Goal: Communication & Community: Connect with others

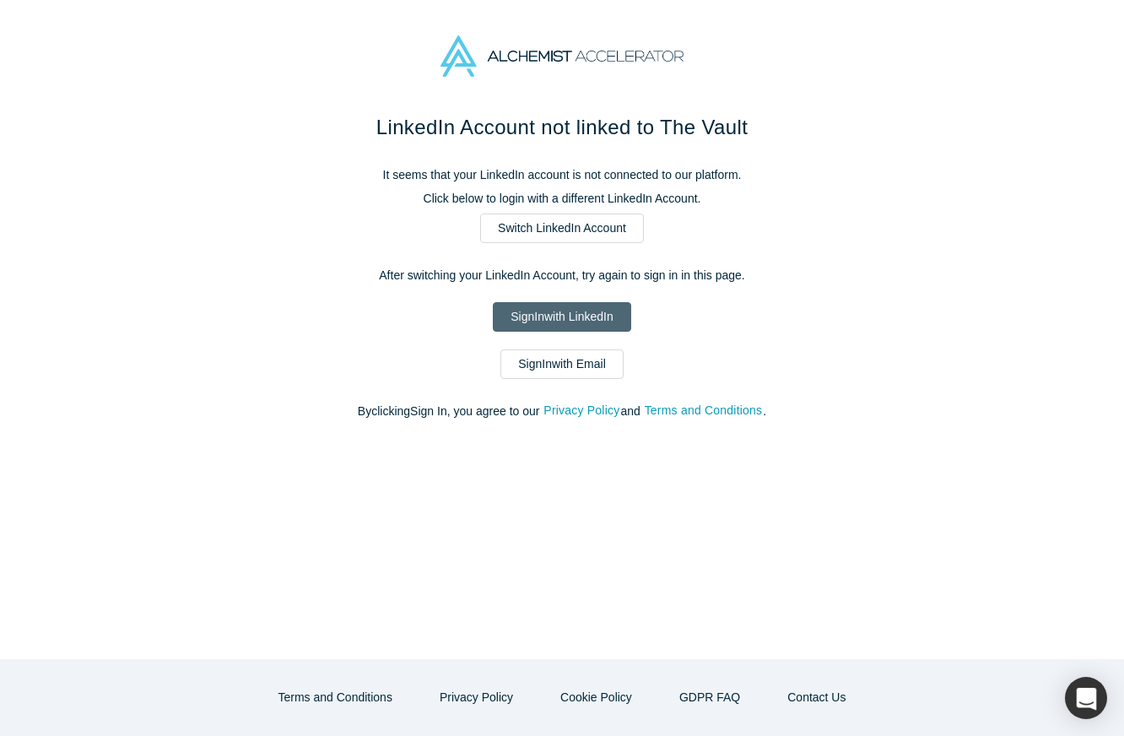
click at [539, 327] on link "Sign In with LinkedIn" at bounding box center [562, 317] width 138 height 30
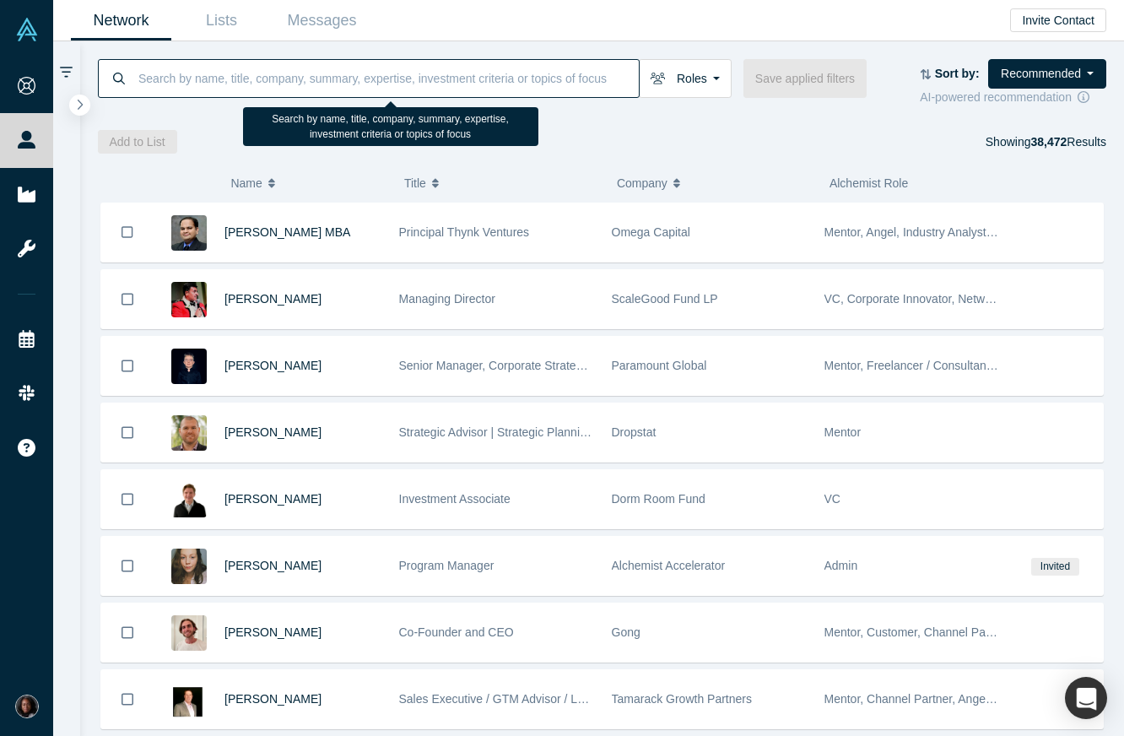
click at [162, 76] on input at bounding box center [388, 78] width 502 height 40
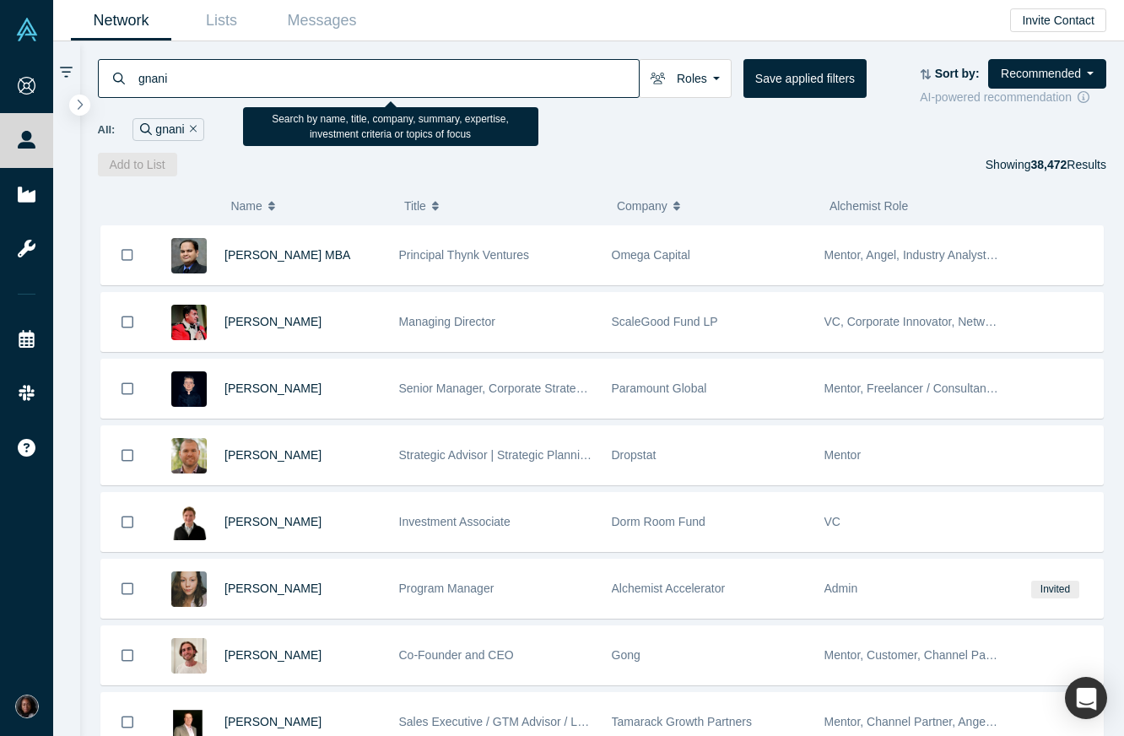
type input "gnani"
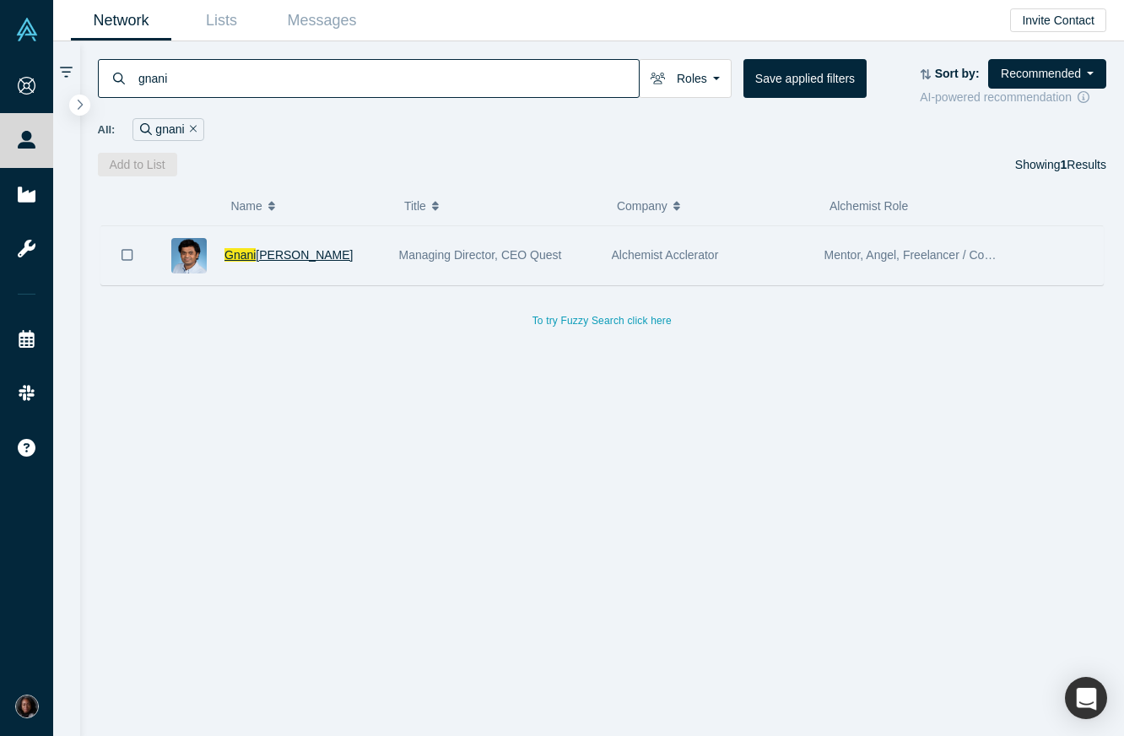
click at [257, 255] on span "Palanikumar" at bounding box center [304, 255] width 97 height 14
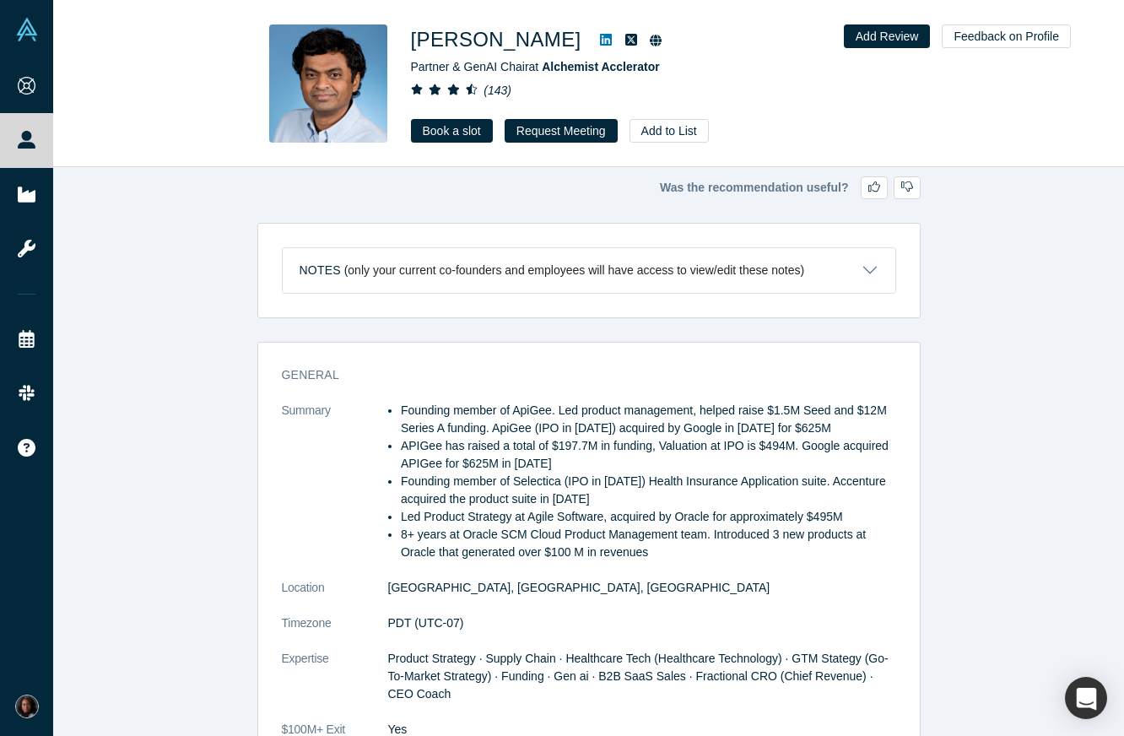
click at [494, 88] on icon "( 143 )" at bounding box center [498, 91] width 28 height 14
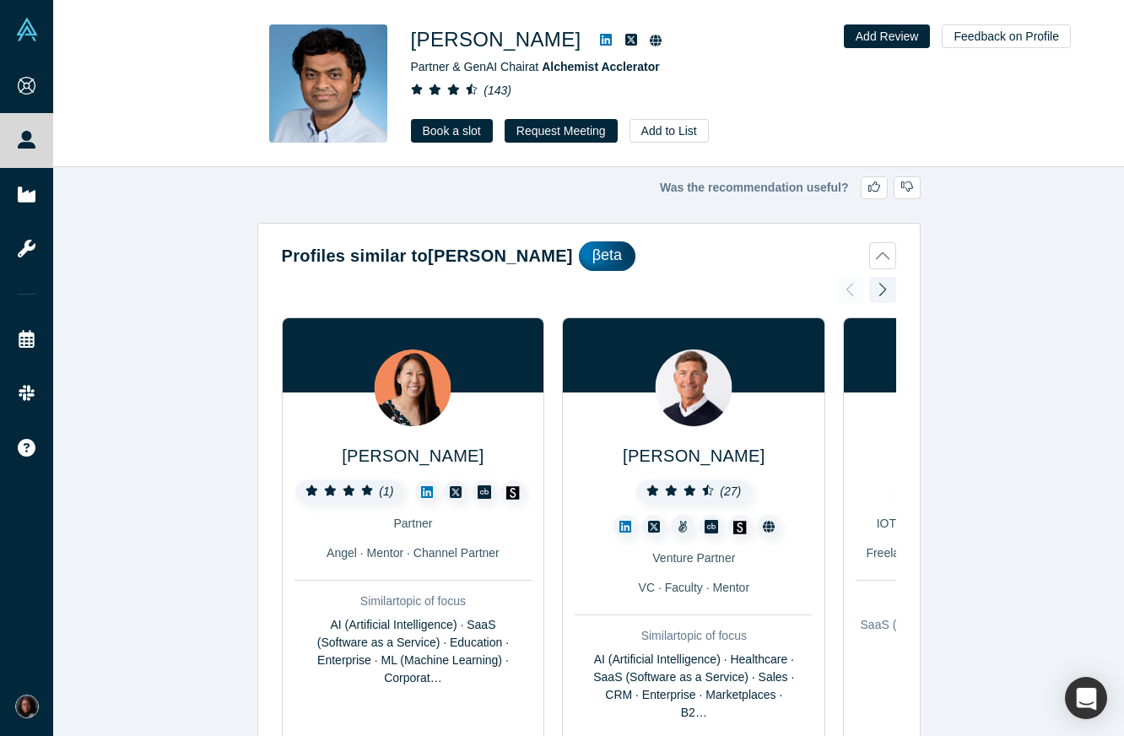
click at [823, 91] on div "( 143 )" at bounding box center [647, 91] width 473 height 18
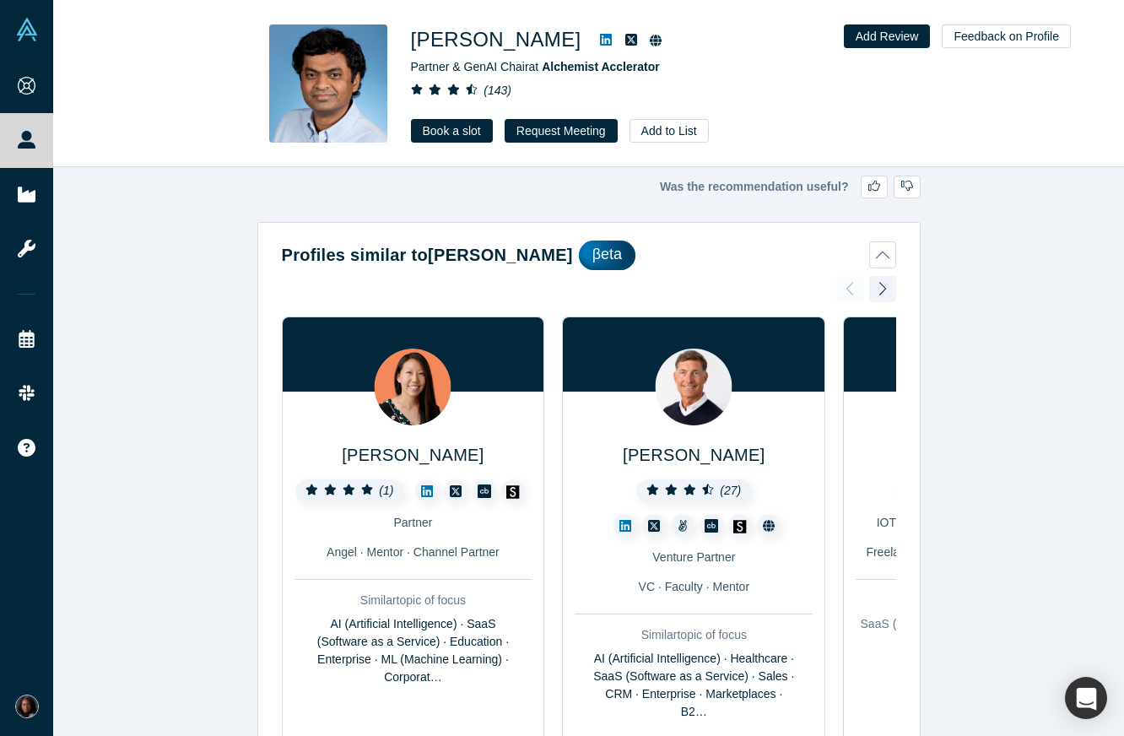
scroll to position [220, 0]
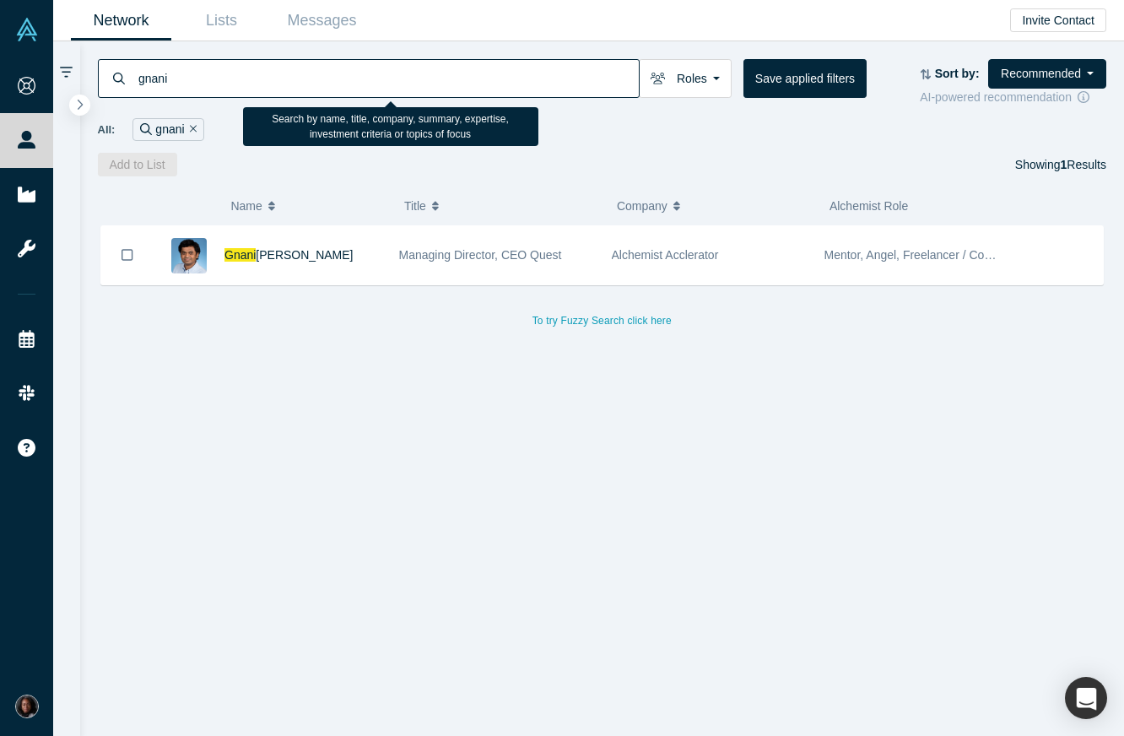
click at [194, 80] on input "gnani" at bounding box center [388, 78] width 502 height 40
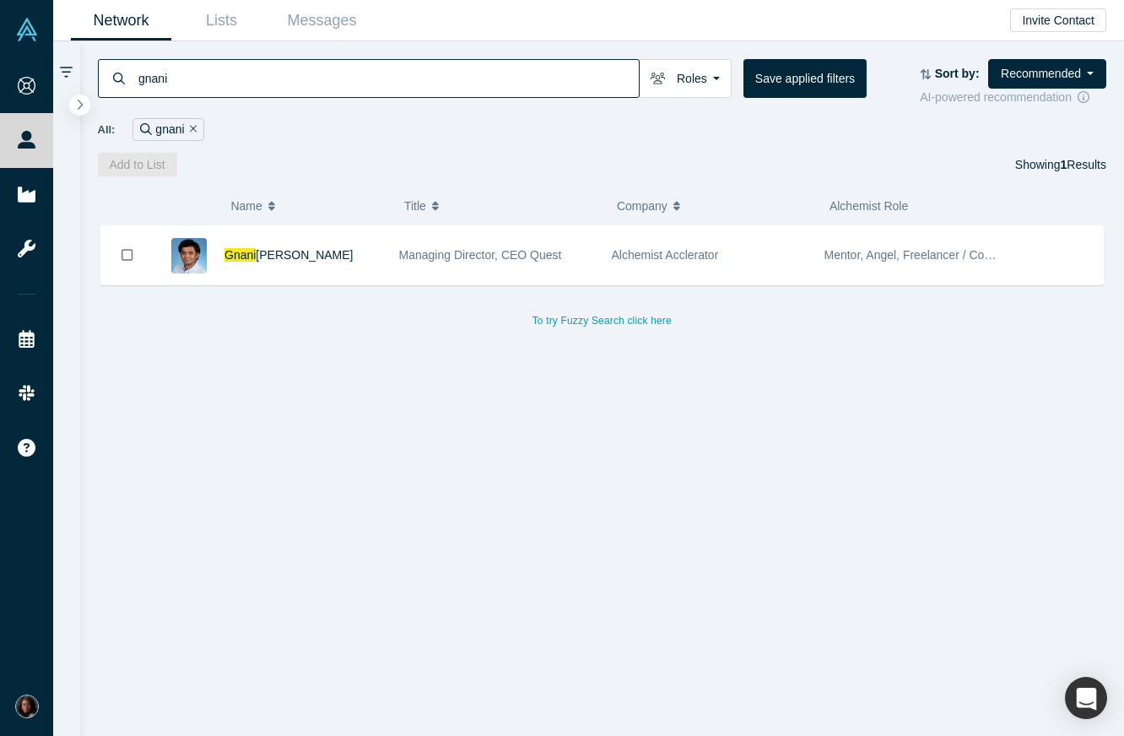
click at [193, 123] on icon "Remove Filter" at bounding box center [194, 129] width 8 height 12
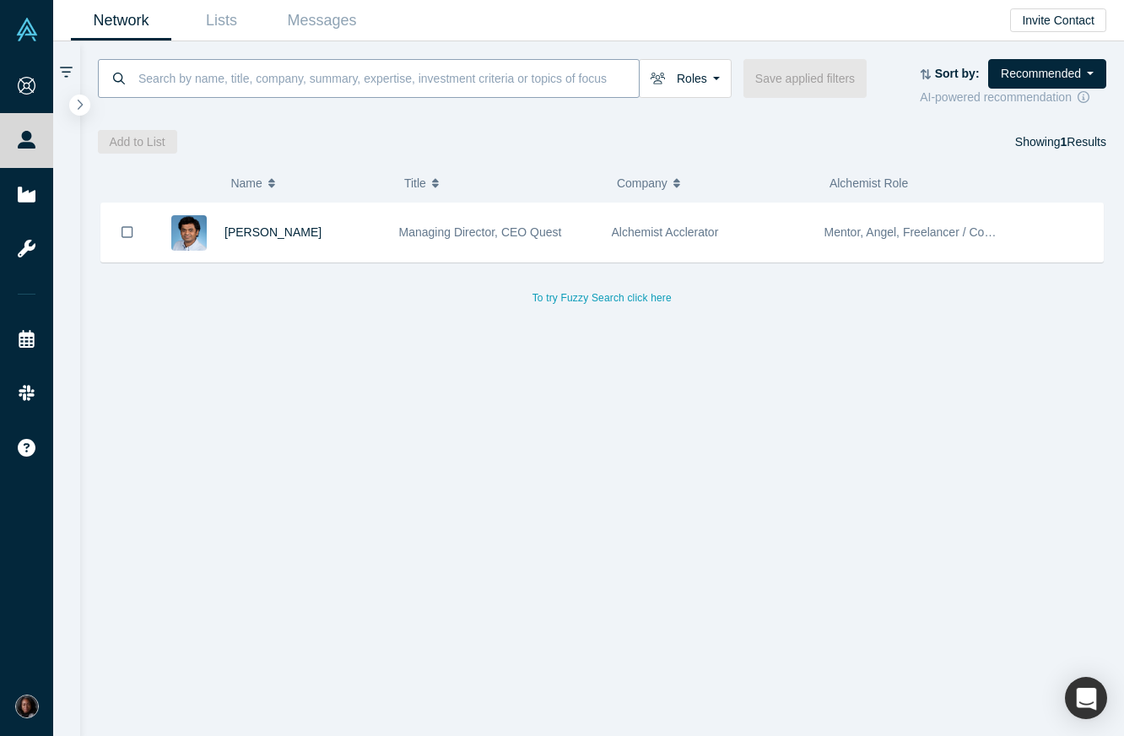
click at [190, 82] on input at bounding box center [388, 78] width 502 height 40
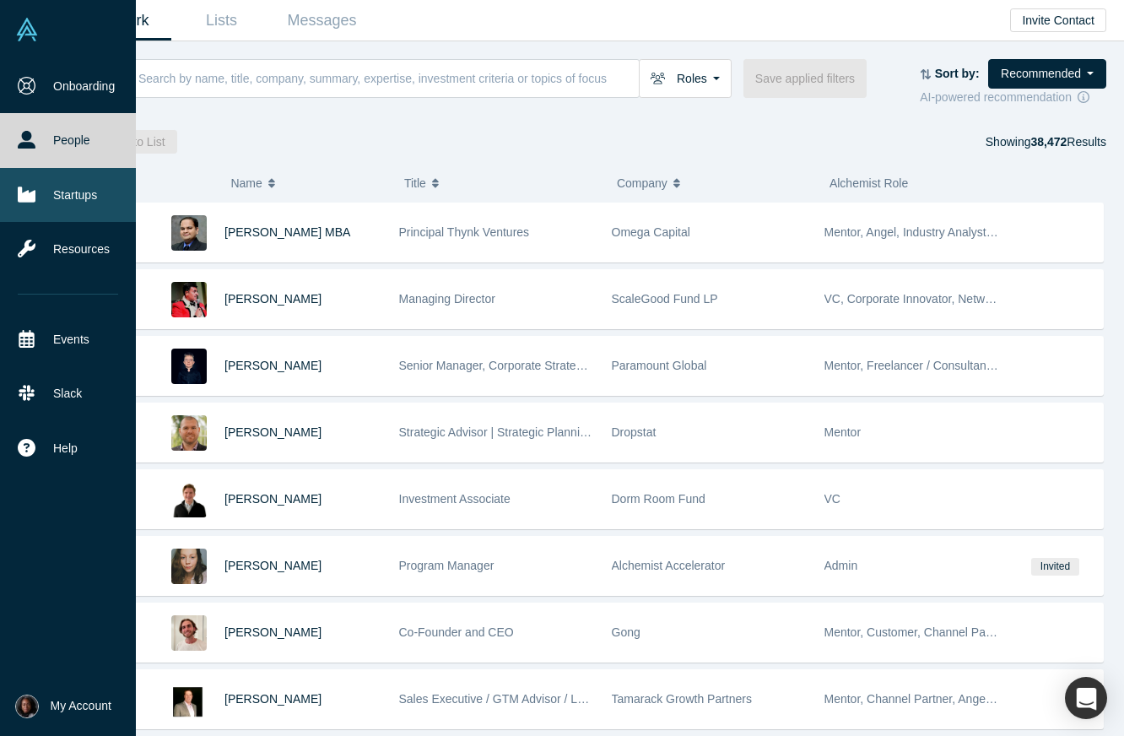
click at [8, 191] on link "Startups" at bounding box center [68, 195] width 136 height 54
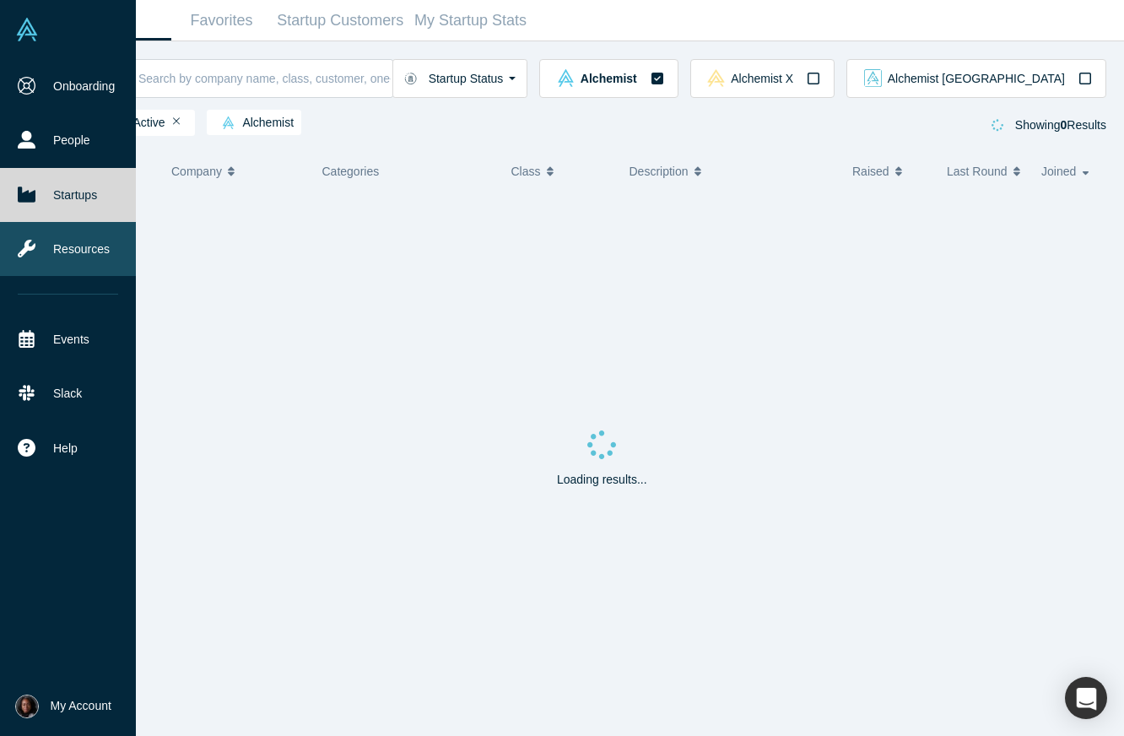
click at [42, 251] on link "Resources" at bounding box center [68, 249] width 136 height 54
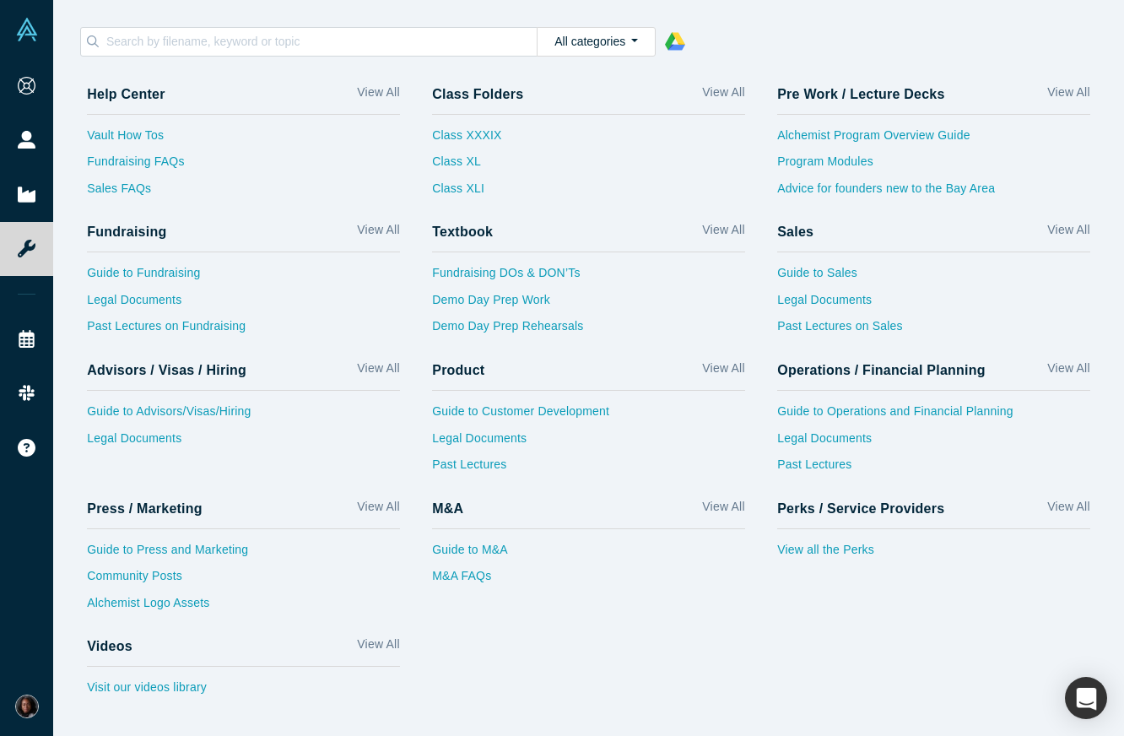
click at [703, 670] on div "Help Center View All Vault How Tos Fundraising FAQs Sales FAQs Class Folders Vi…" at bounding box center [597, 392] width 1053 height 637
click at [227, 18] on div "All categories 1 - Alchemist Program 2 - Operations / Financial Planning / Biz …" at bounding box center [588, 41] width 1035 height 47
click at [222, 37] on input at bounding box center [321, 41] width 432 height 22
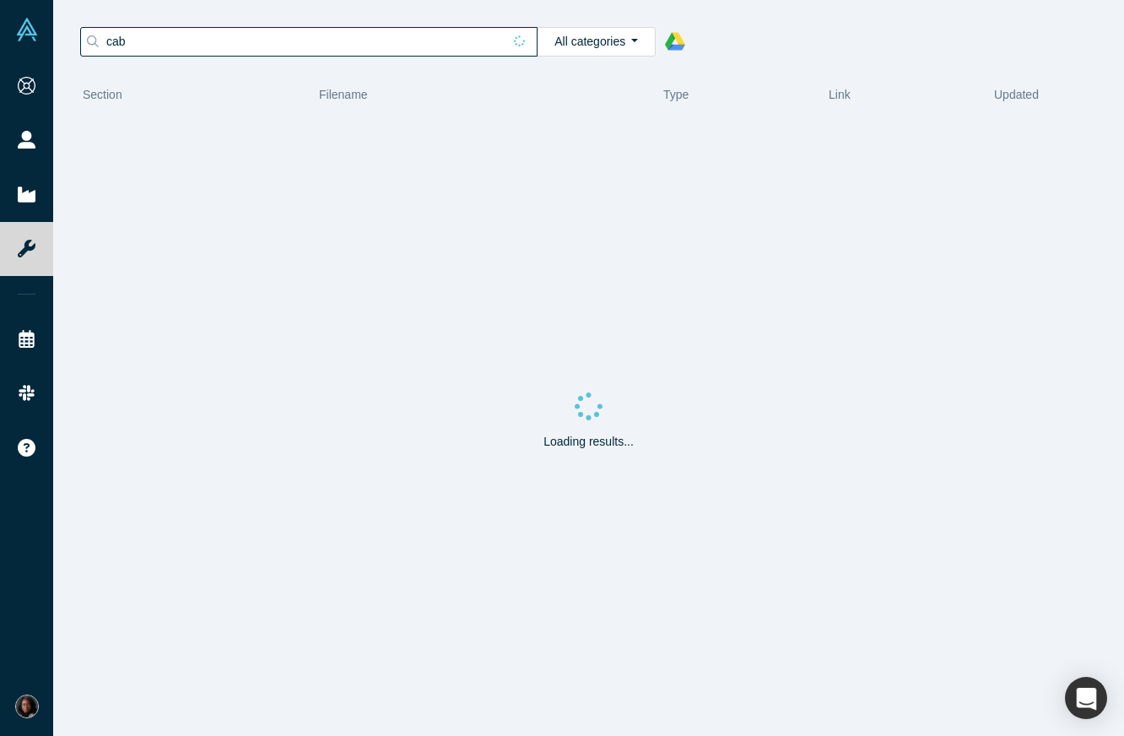
click at [143, 35] on input "cab" at bounding box center [303, 41] width 397 height 22
type input "cab gnani"
click at [181, 196] on div "Loading results..." at bounding box center [588, 424] width 1035 height 623
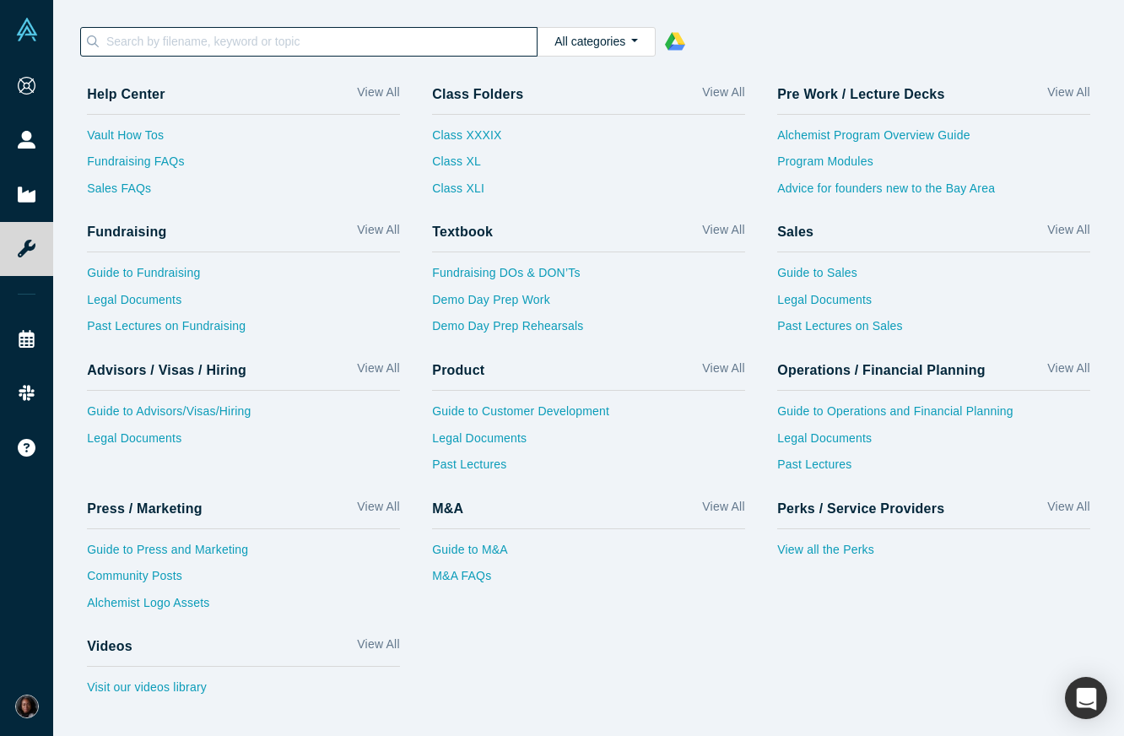
click at [284, 41] on input at bounding box center [321, 41] width 432 height 22
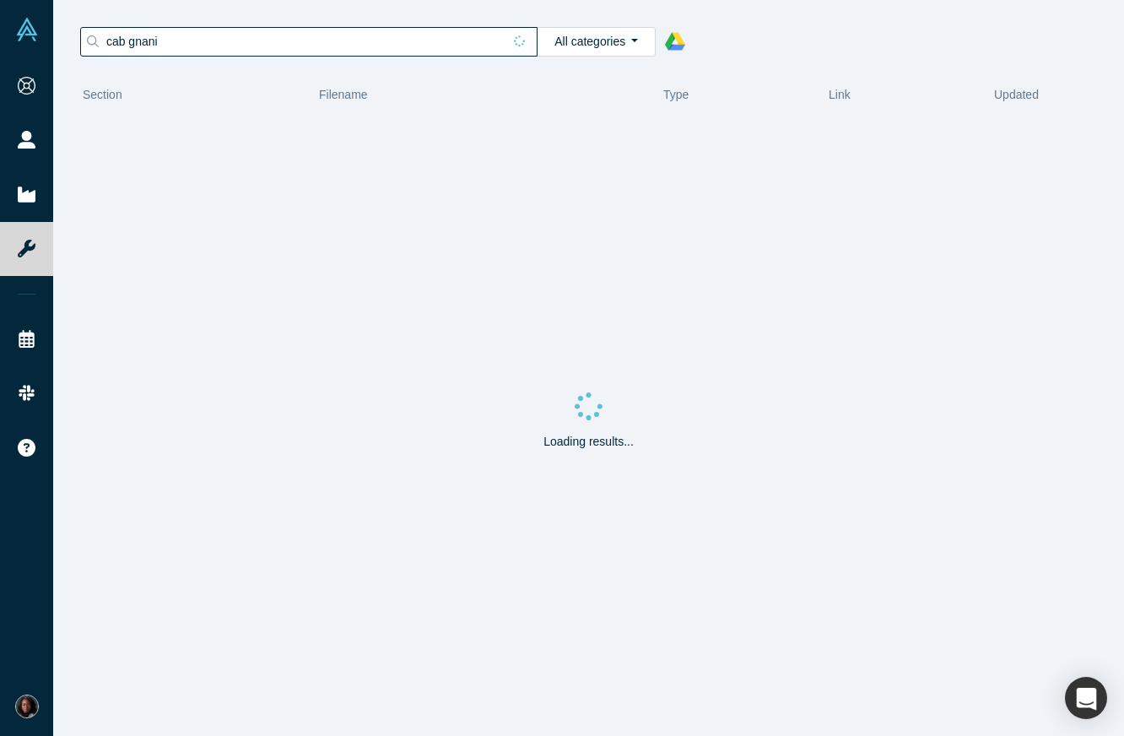
click at [116, 43] on input "cab gnani" at bounding box center [303, 41] width 397 height 22
type input "gnani"
click at [225, 37] on input "gnani" at bounding box center [303, 41] width 397 height 22
click at [242, 294] on div "Loading results..." at bounding box center [588, 424] width 1035 height 623
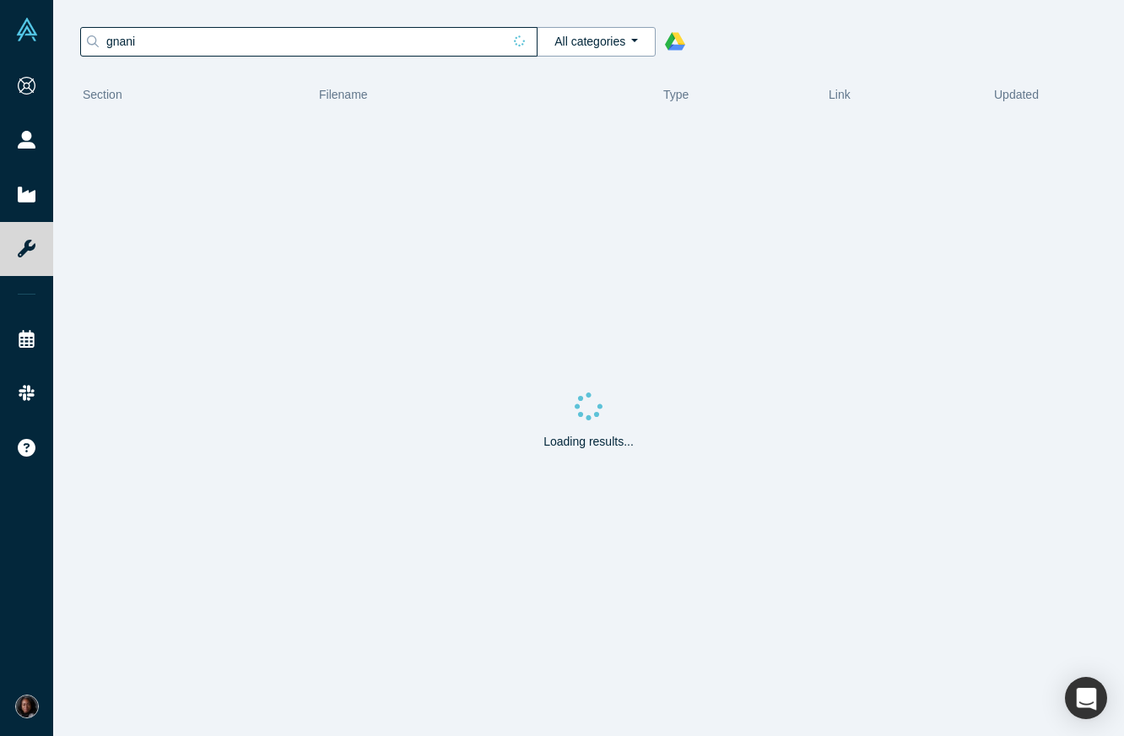
click at [590, 47] on button "All categories" at bounding box center [596, 42] width 119 height 30
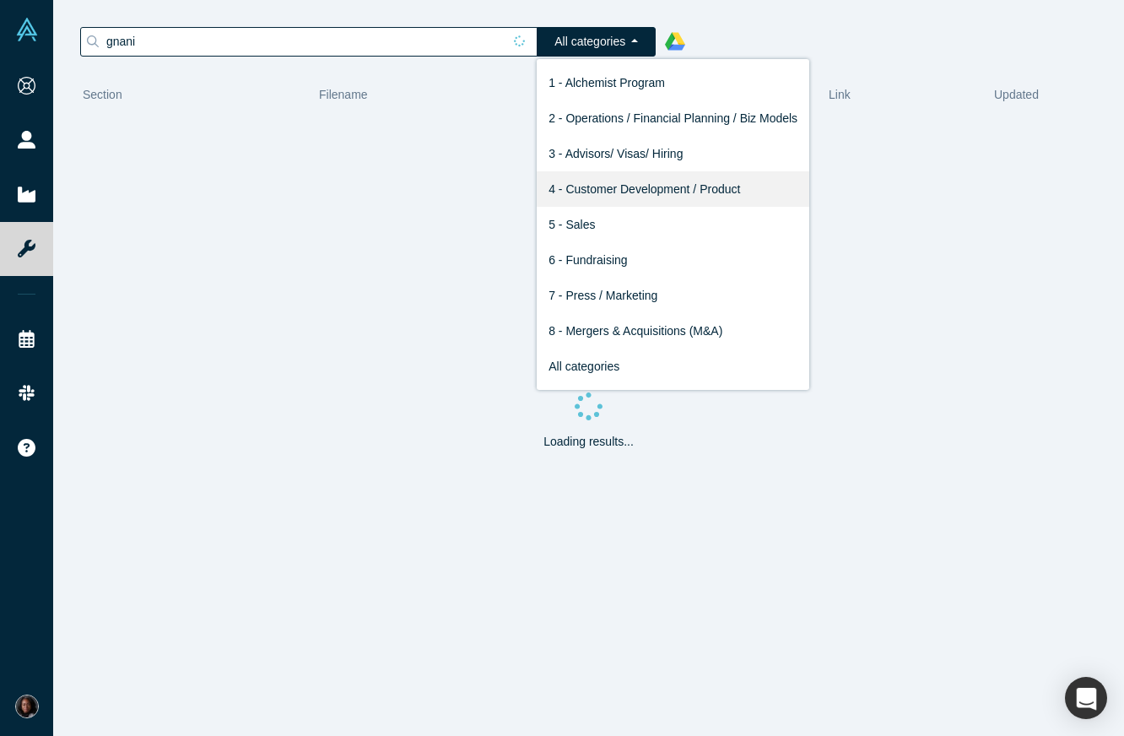
click at [624, 176] on link "4 - Customer Development / Product" at bounding box center [673, 188] width 273 height 35
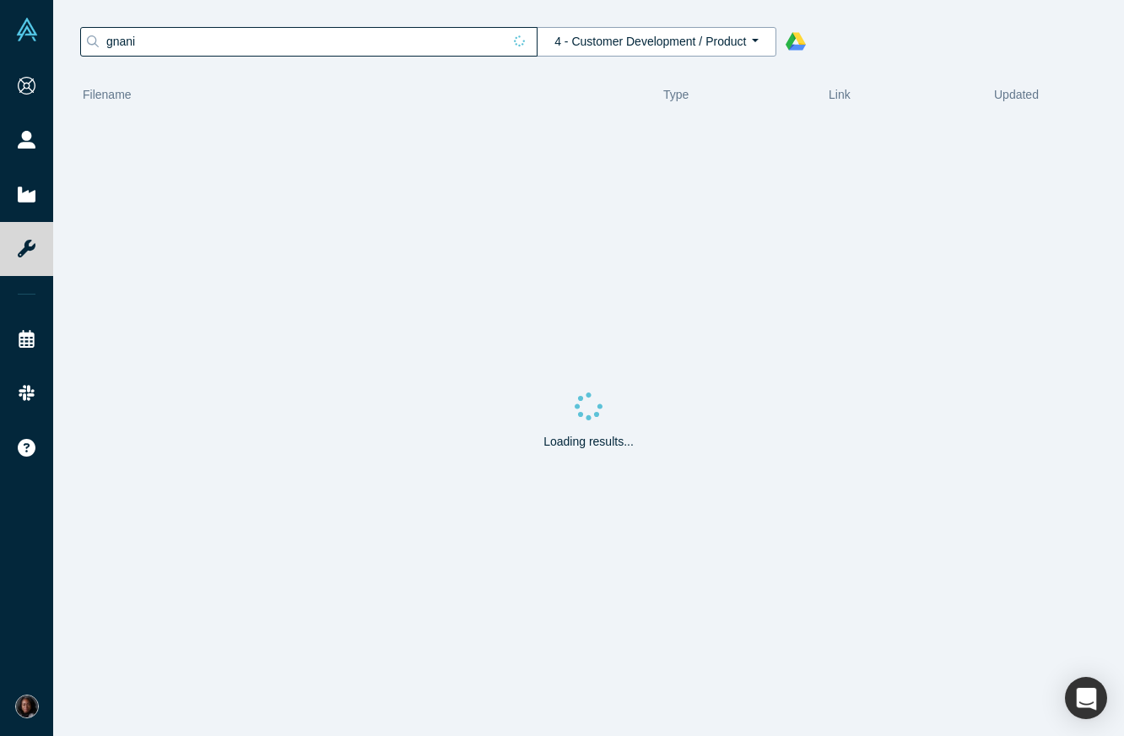
click at [707, 47] on button "4 - Customer Development / Product" at bounding box center [657, 42] width 240 height 30
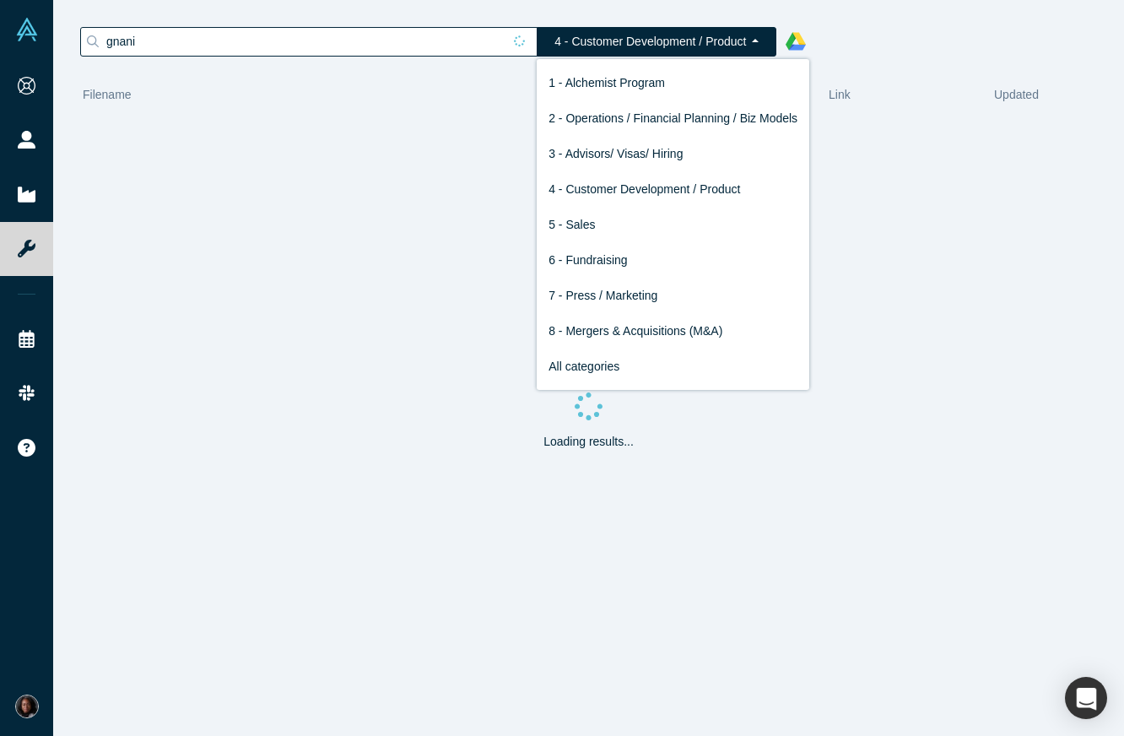
click at [333, 287] on div "Loading results..." at bounding box center [588, 424] width 1035 height 623
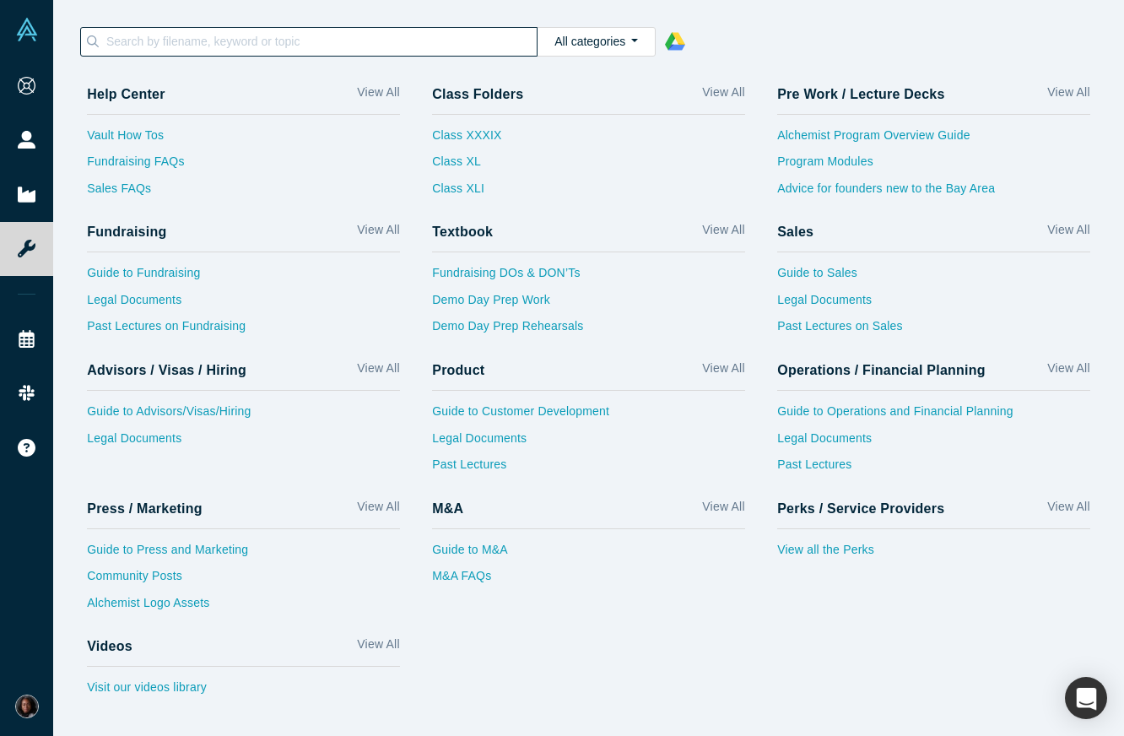
click at [386, 30] on input at bounding box center [321, 41] width 432 height 22
click at [639, 37] on button "All categories" at bounding box center [596, 42] width 119 height 30
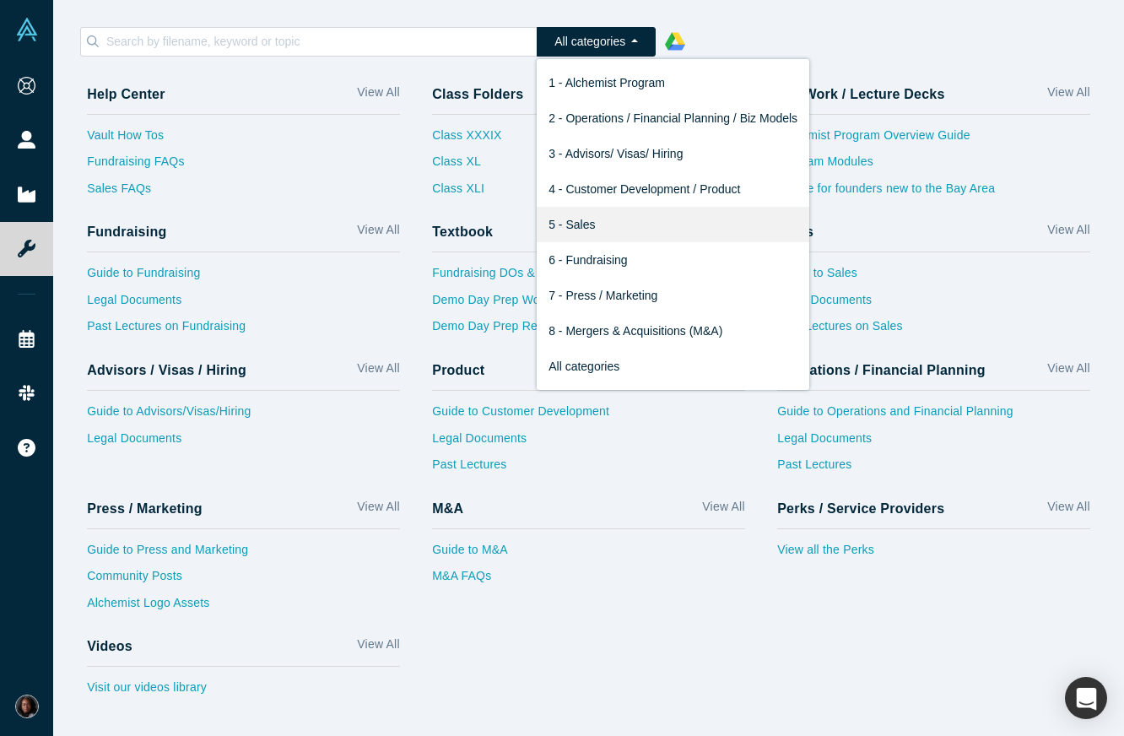
click at [619, 224] on link "5 - Sales" at bounding box center [673, 224] width 273 height 35
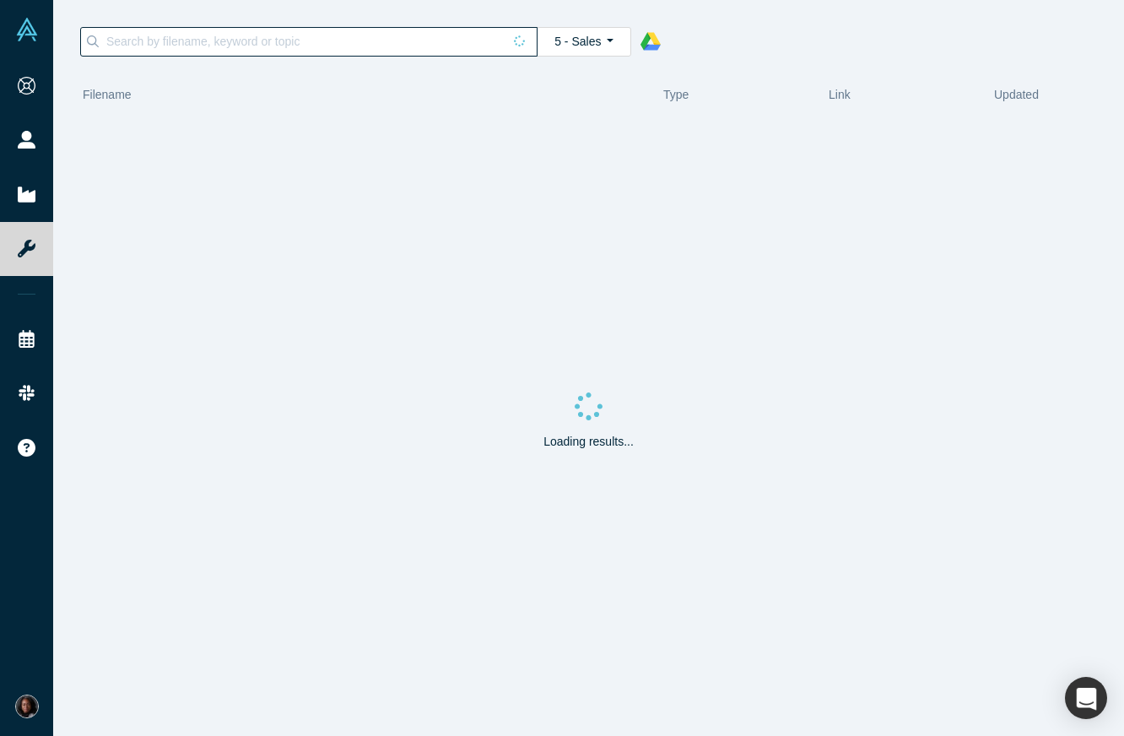
click at [440, 45] on input at bounding box center [303, 41] width 397 height 22
type input "gnani"
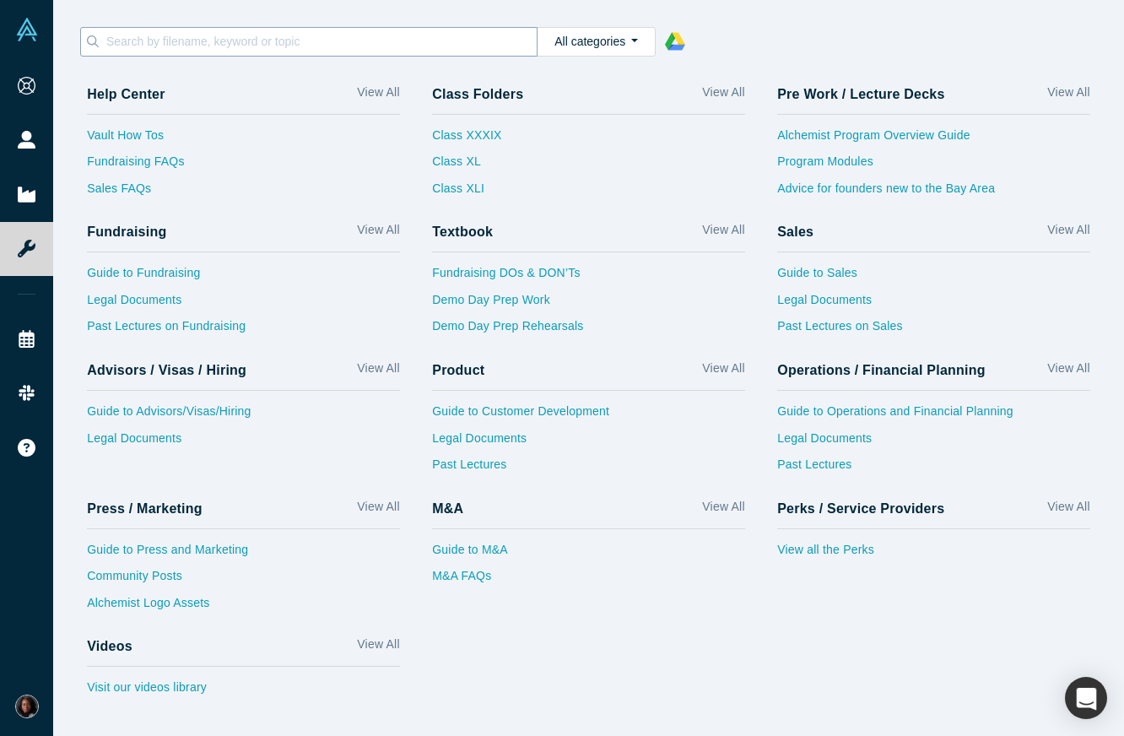
click at [139, 48] on input at bounding box center [321, 41] width 432 height 22
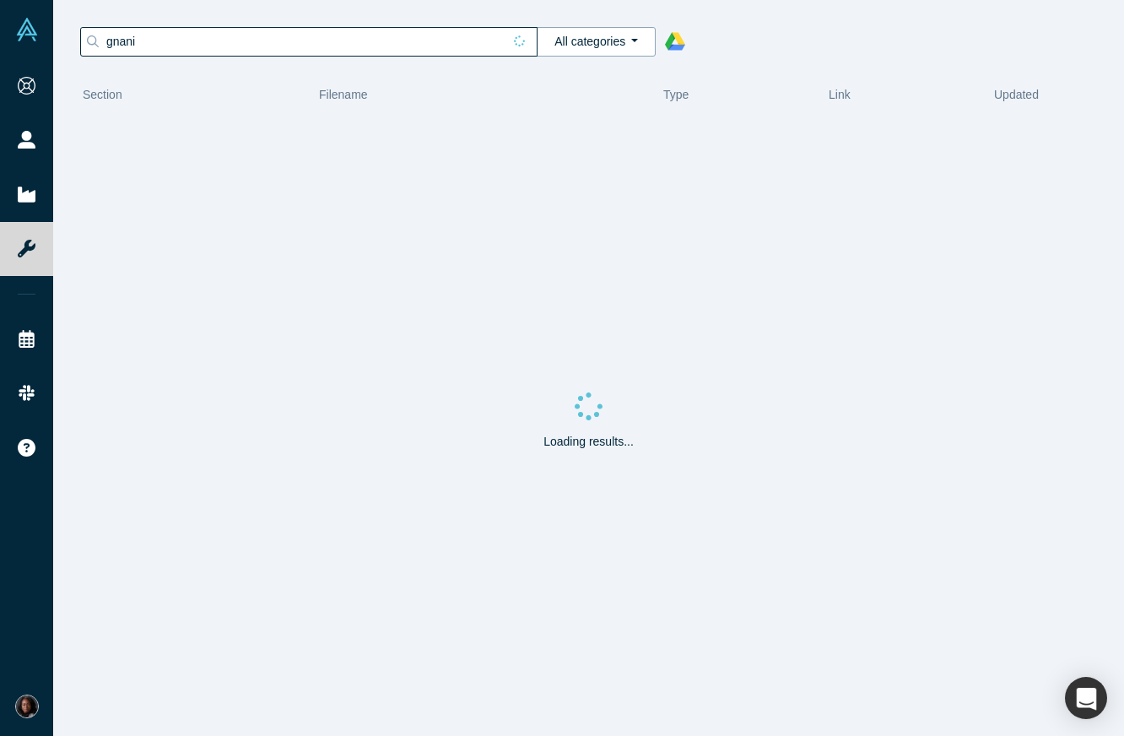
type input "gnani"
click at [592, 40] on button "All categories" at bounding box center [596, 42] width 119 height 30
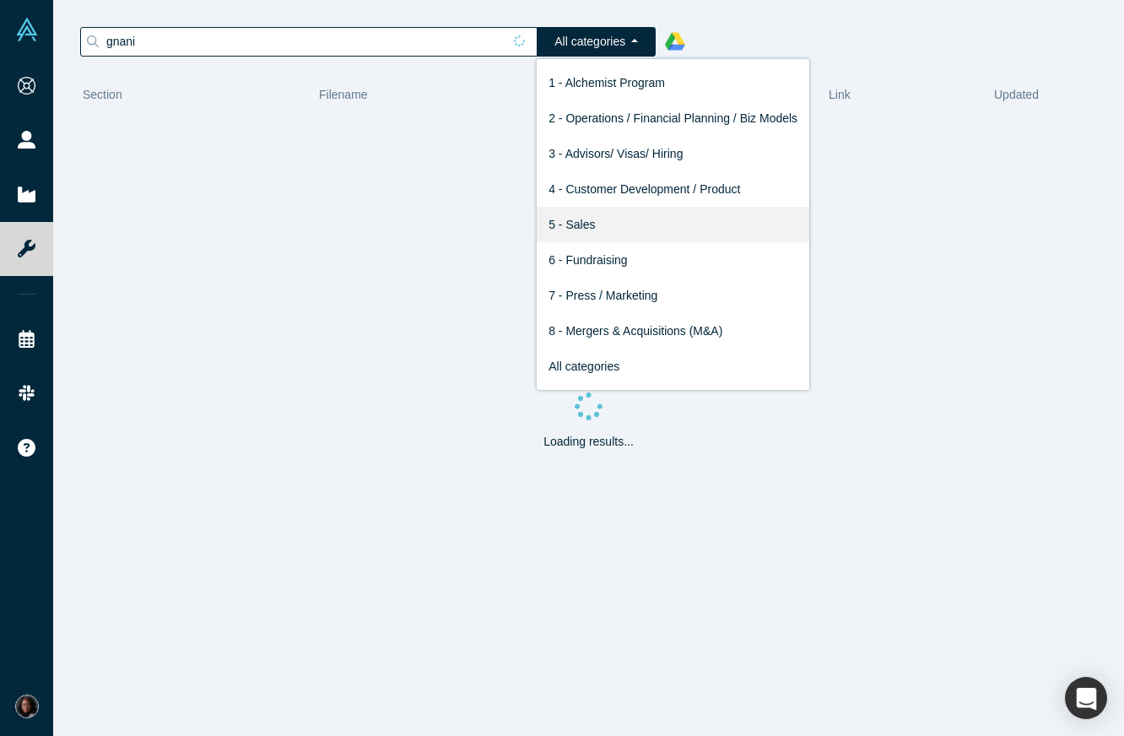
drag, startPoint x: 629, startPoint y: 242, endPoint x: 619, endPoint y: 222, distance: 23.0
click at [619, 222] on nav "1 - Alchemist Program 2 - Operations / Financial Planning / Biz Models 3 - Advi…" at bounding box center [673, 224] width 273 height 331
click at [617, 220] on link "5 - Sales" at bounding box center [673, 224] width 273 height 35
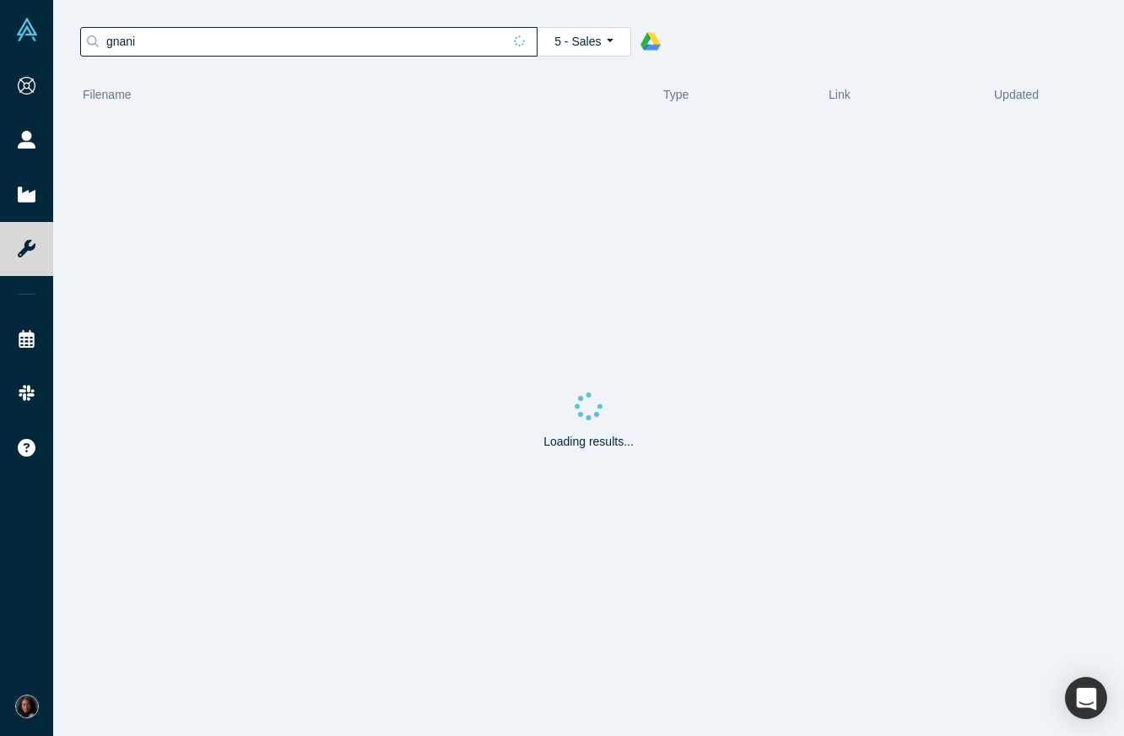
click at [796, 19] on div "gnani 5 - Sales 1 - Alchemist Program 2 - Operations / Financial Planning / Biz…" at bounding box center [588, 41] width 1035 height 47
click at [289, 321] on div "Loading results..." at bounding box center [588, 424] width 1035 height 623
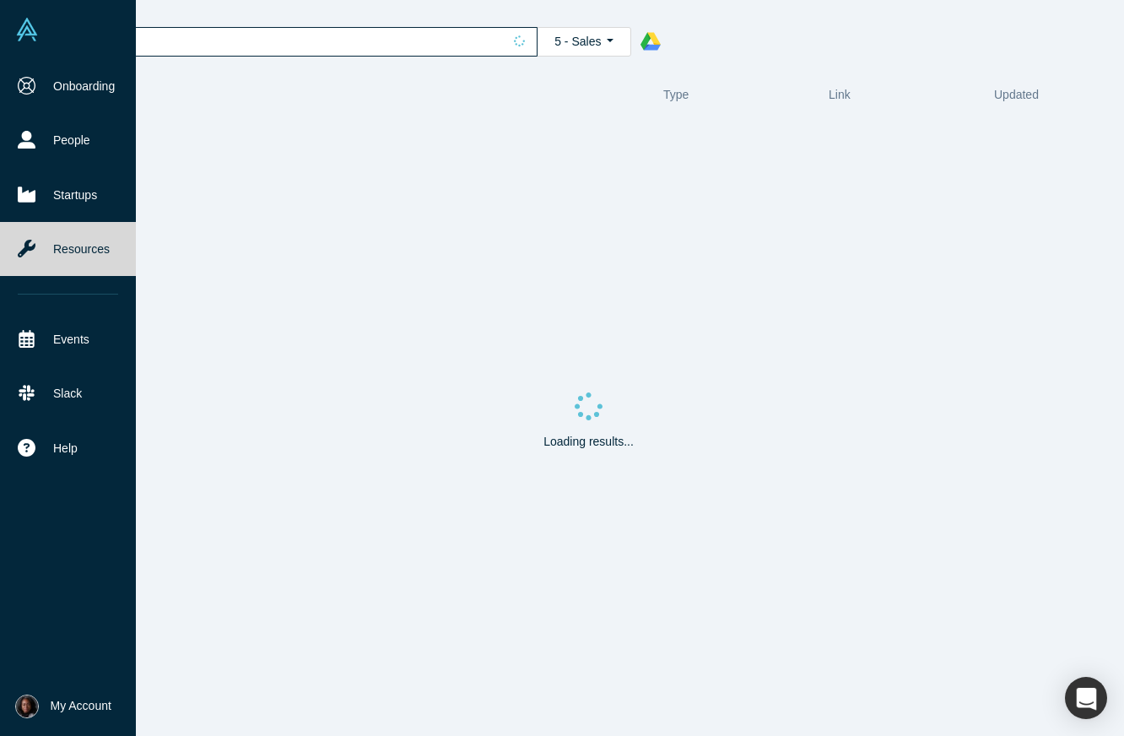
click at [28, 38] on img at bounding box center [27, 30] width 24 height 24
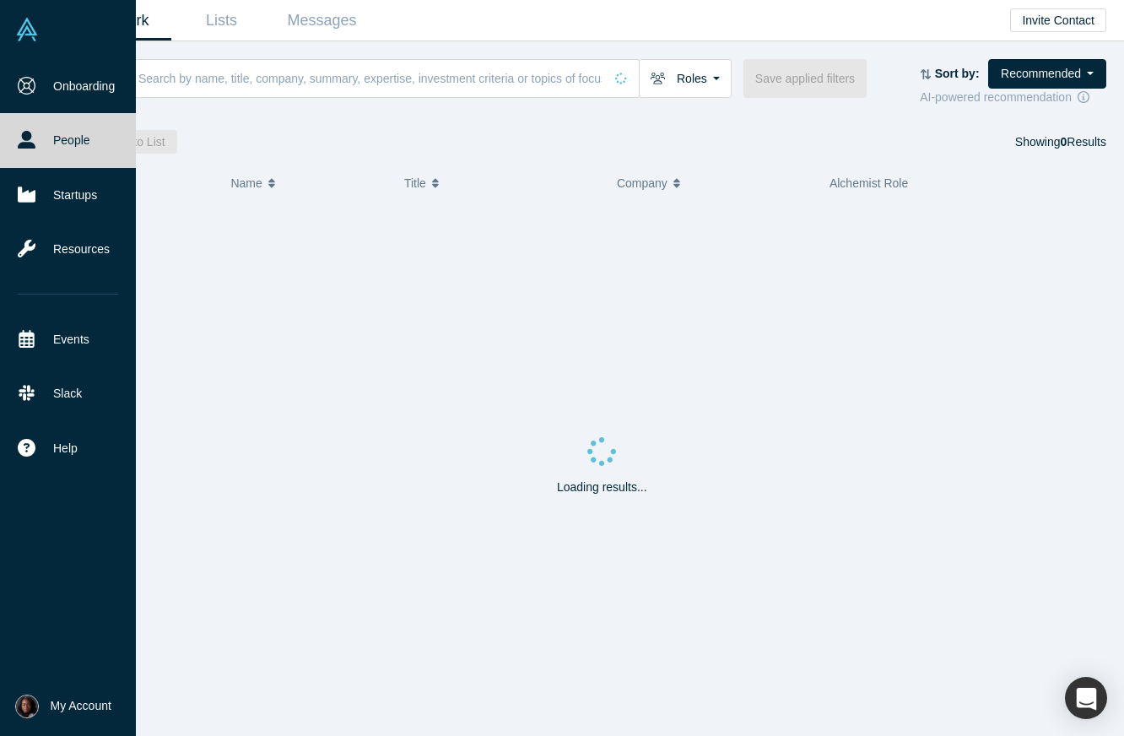
click at [55, 138] on link "People" at bounding box center [68, 140] width 136 height 54
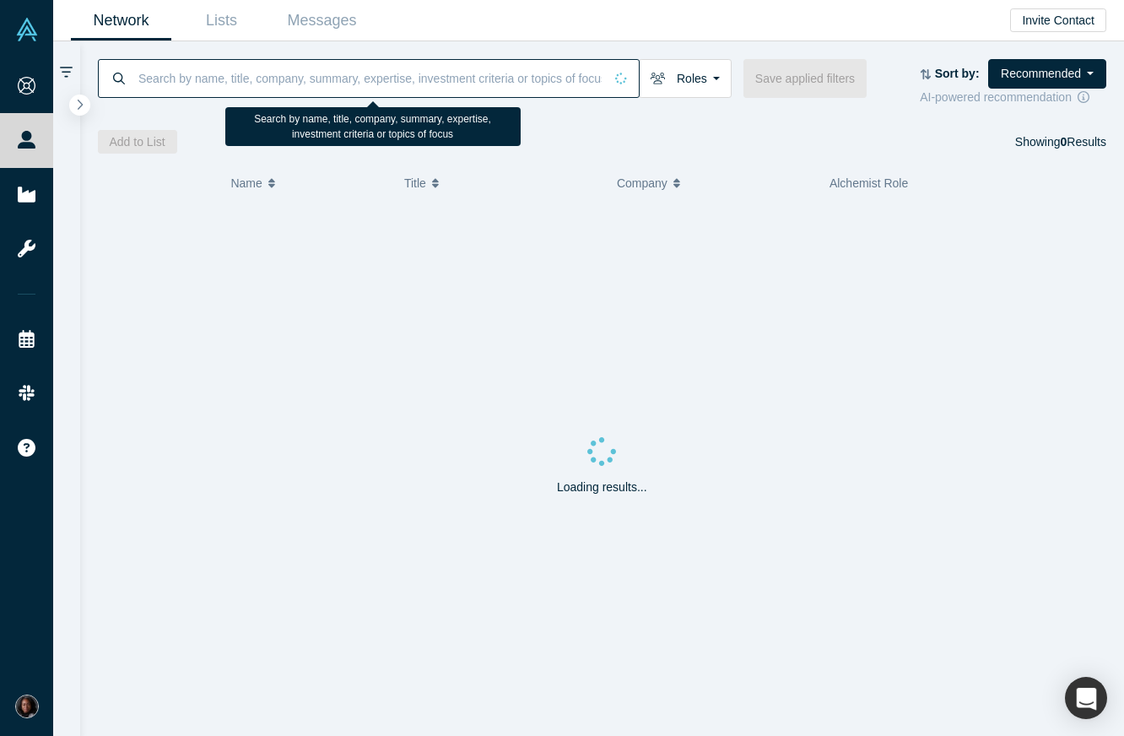
click at [243, 85] on input at bounding box center [370, 78] width 467 height 40
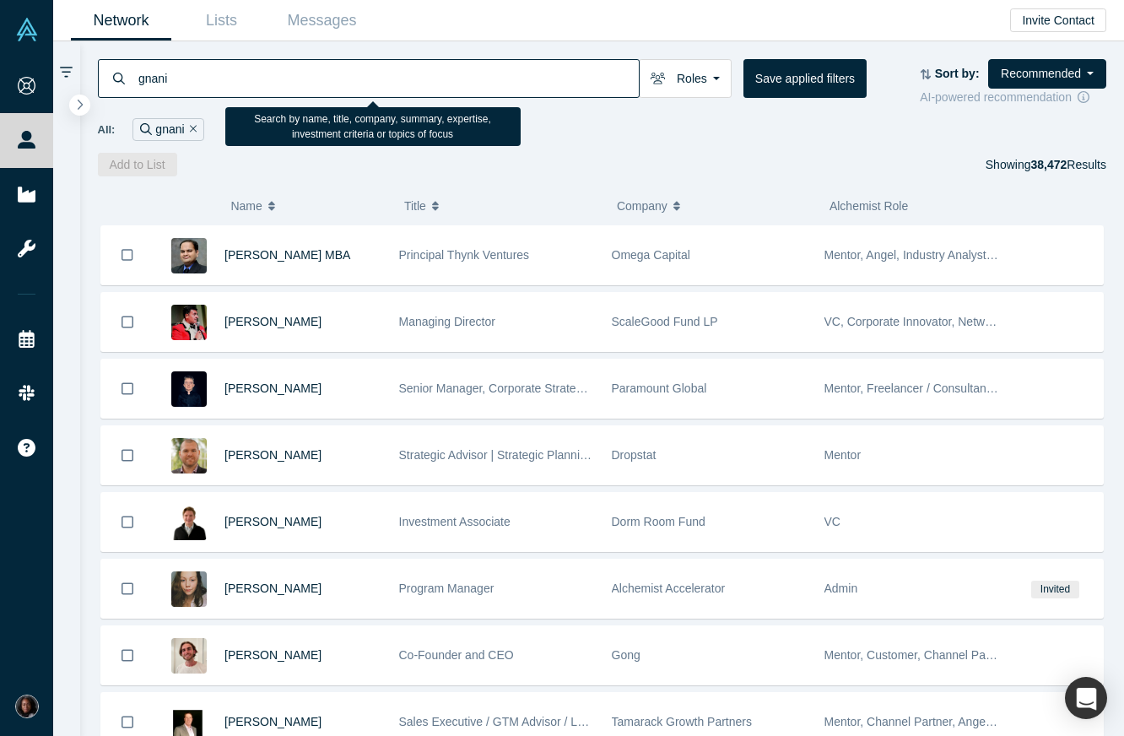
type input "gnani"
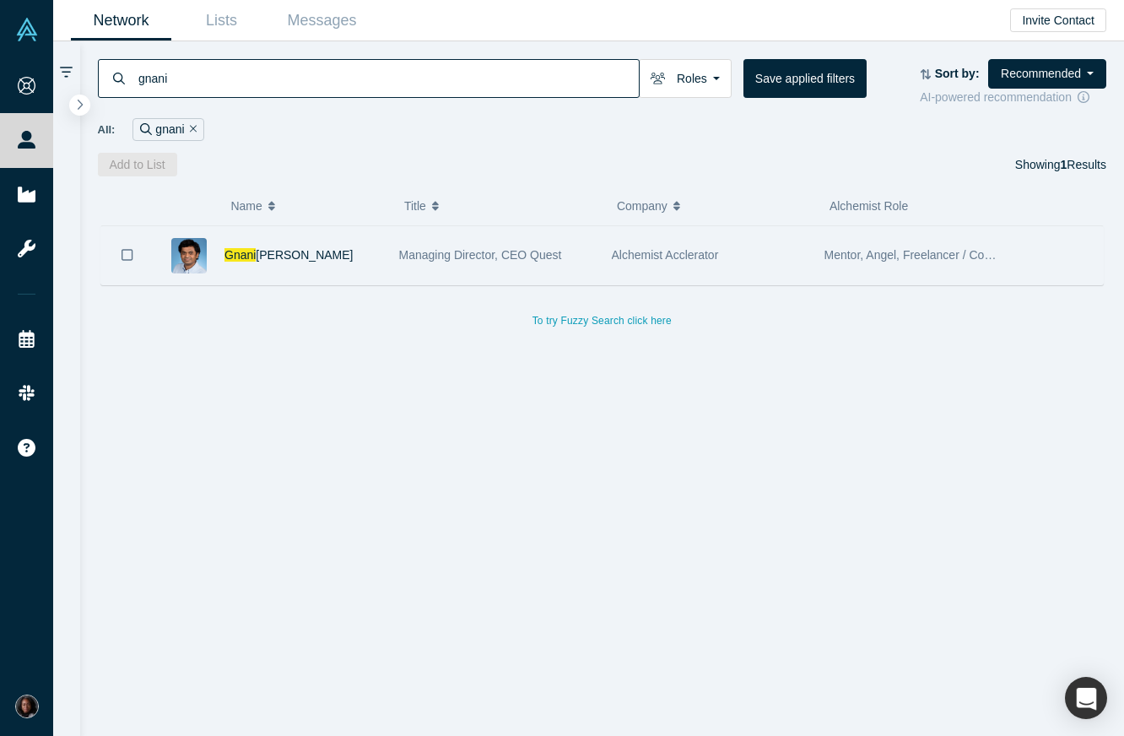
click at [299, 262] on div "[PERSON_NAME]" at bounding box center [302, 255] width 157 height 58
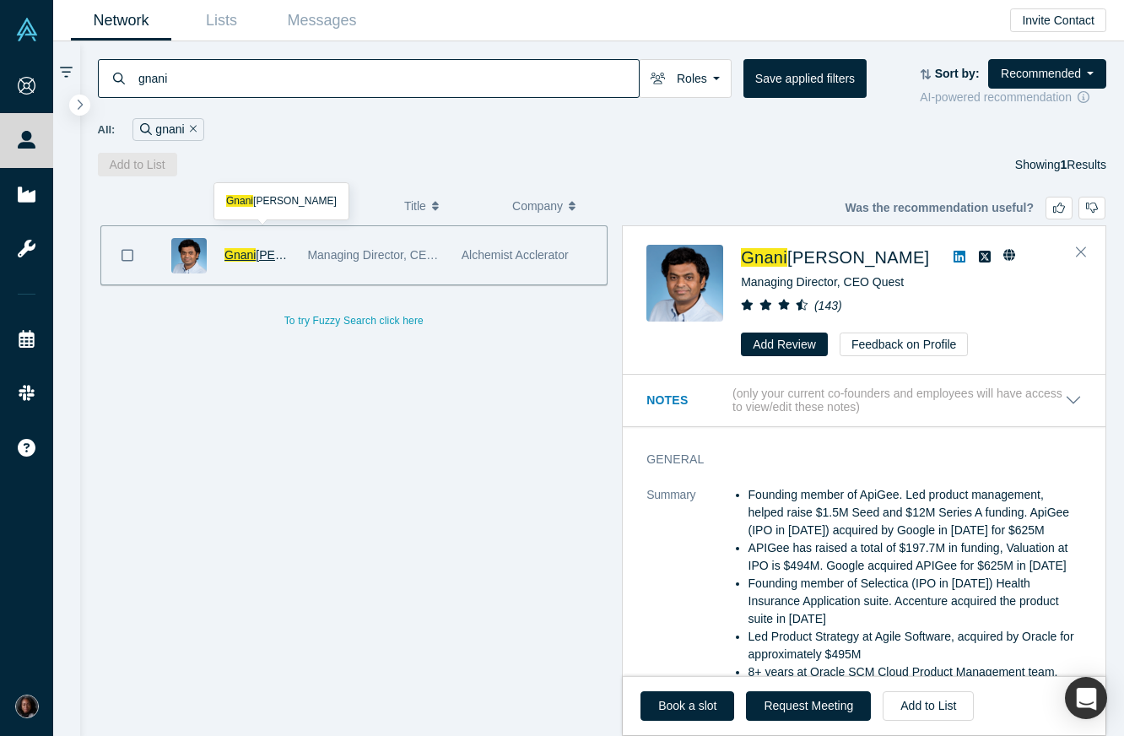
click at [270, 254] on span "[PERSON_NAME]" at bounding box center [304, 255] width 97 height 14
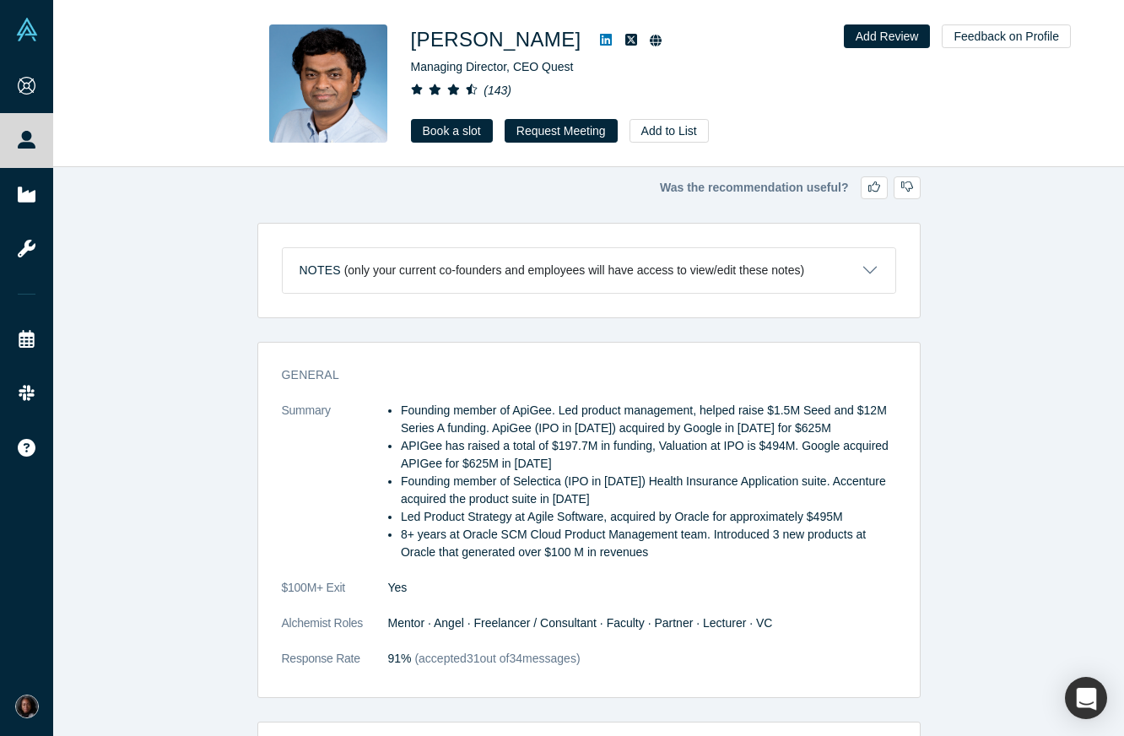
click at [754, 112] on div "[PERSON_NAME] Managing Director, CEO Quest ( 143 ) Book a slot Request Meeting …" at bounding box center [647, 83] width 473 height 118
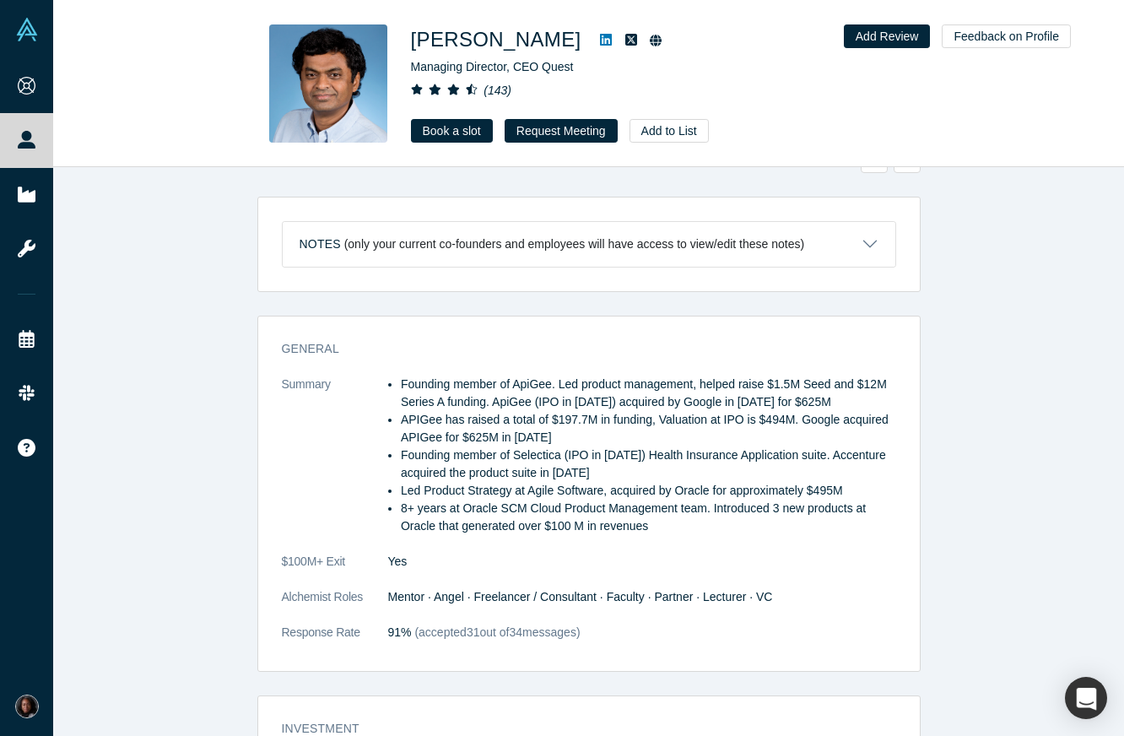
scroll to position [42, 0]
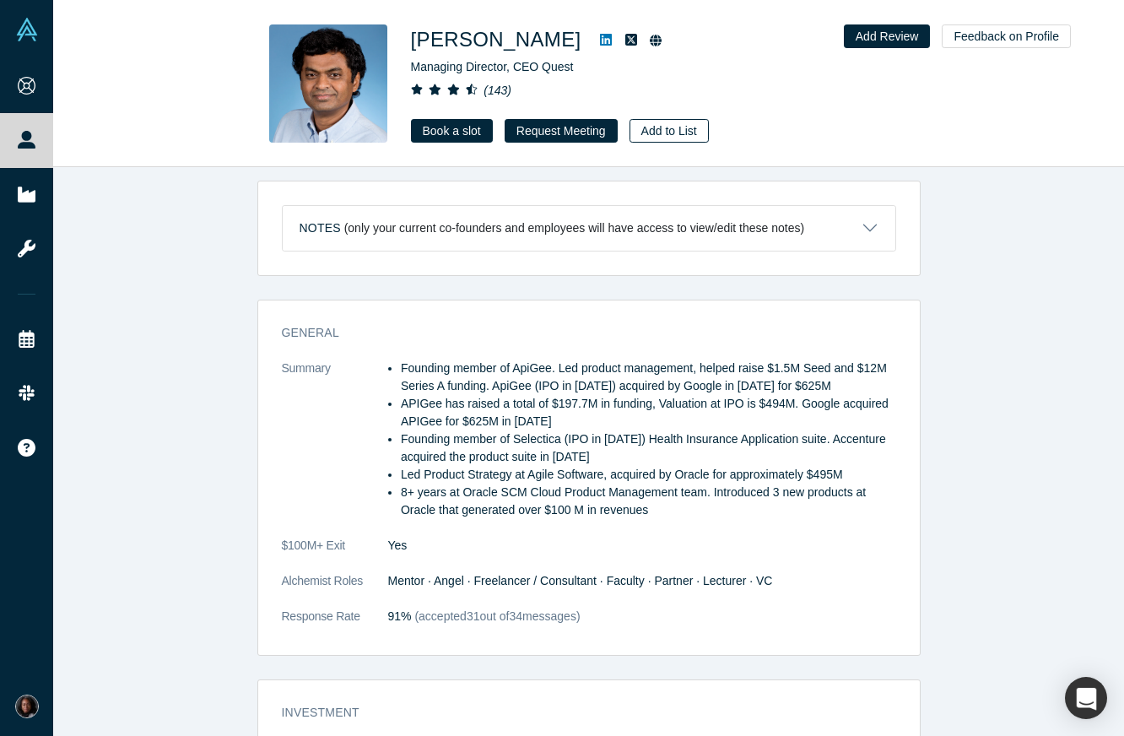
click at [650, 134] on button "Add to List" at bounding box center [668, 131] width 79 height 24
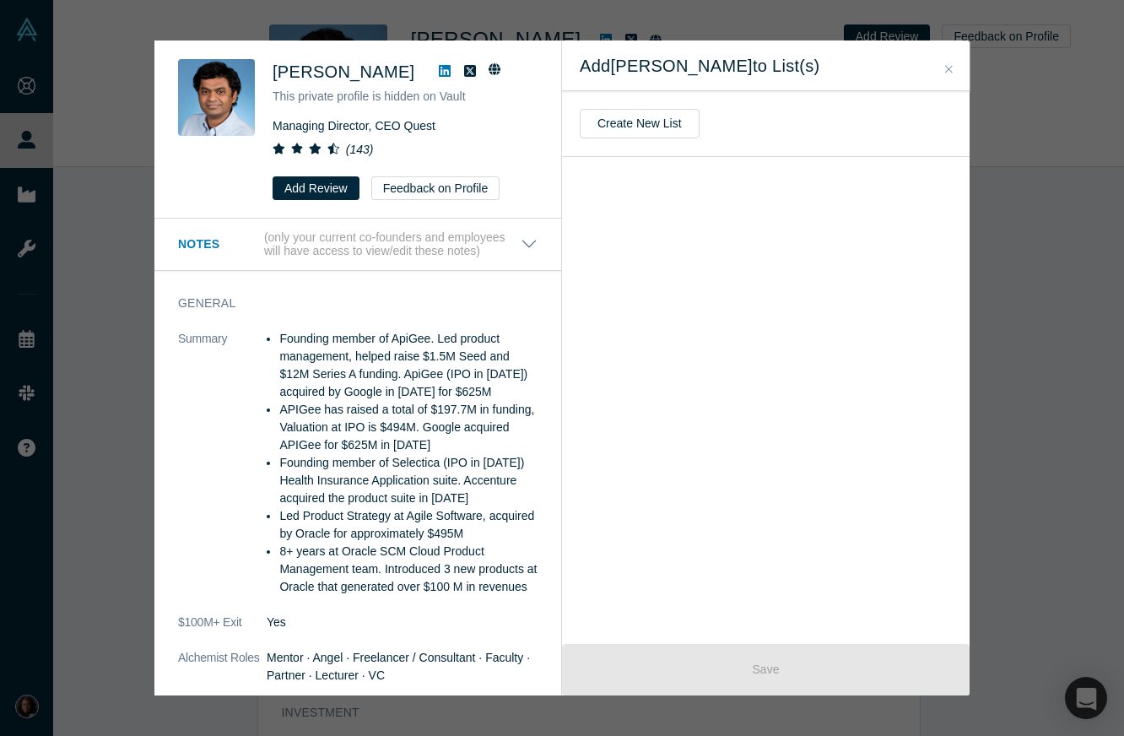
click at [954, 67] on button "Close" at bounding box center [949, 69] width 18 height 19
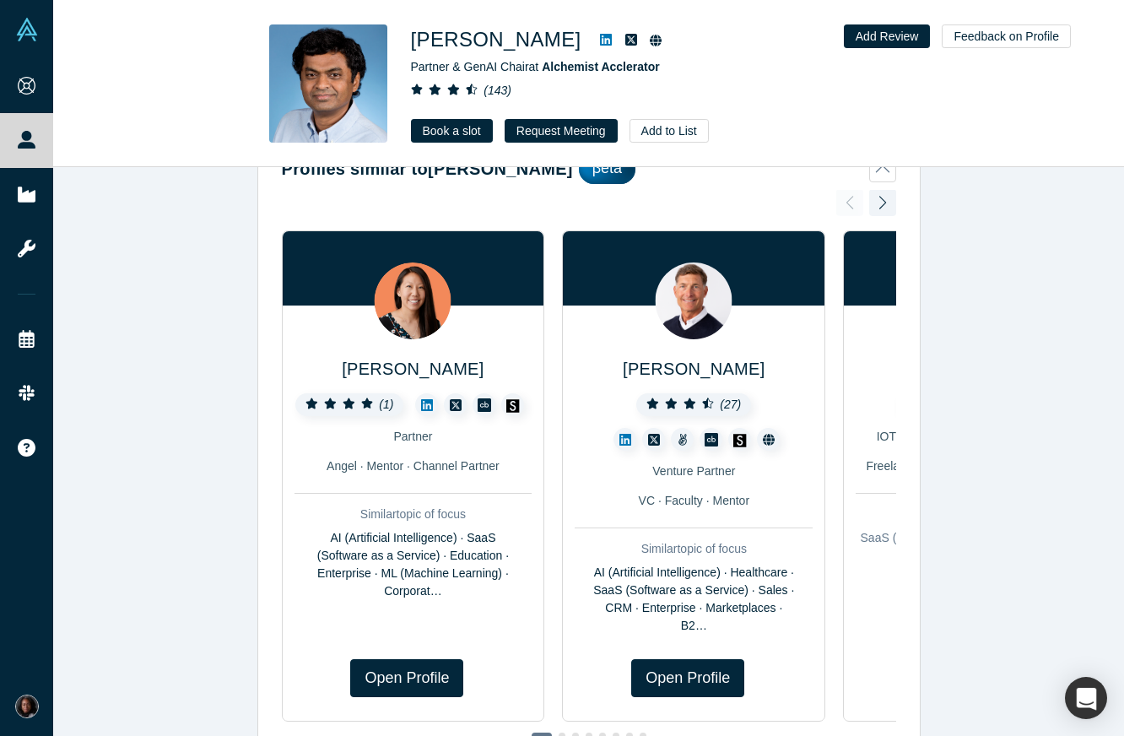
scroll to position [0, 0]
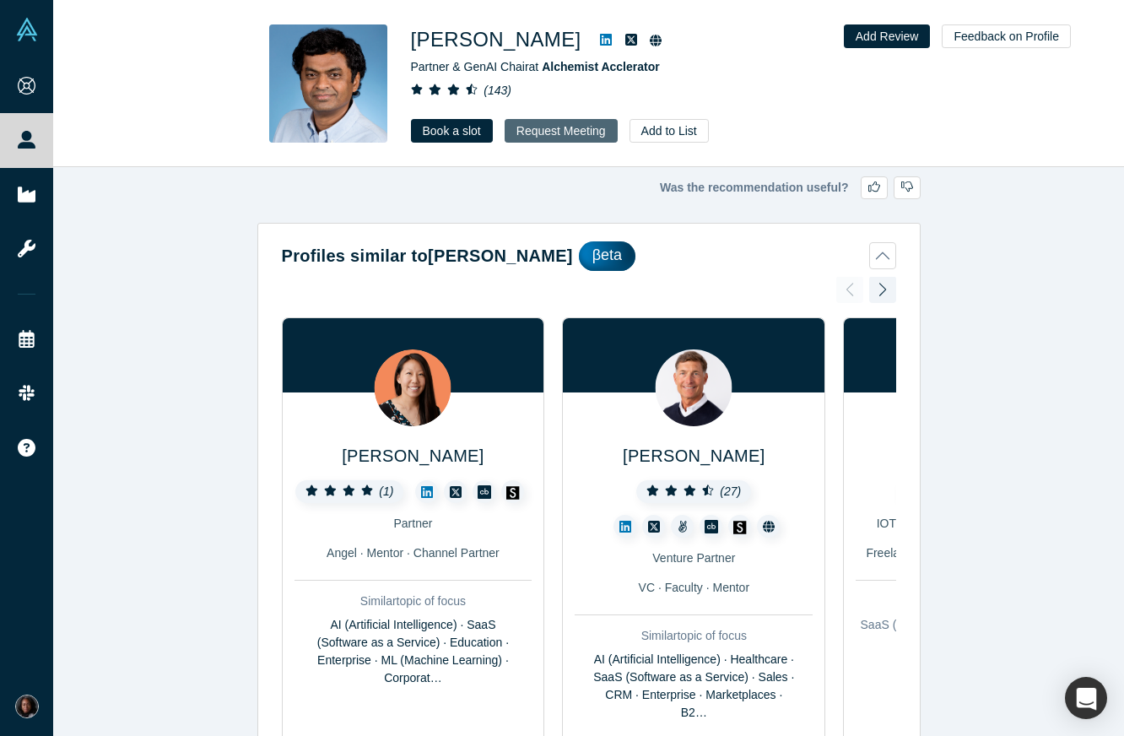
click at [527, 131] on button "Request Meeting" at bounding box center [561, 131] width 113 height 24
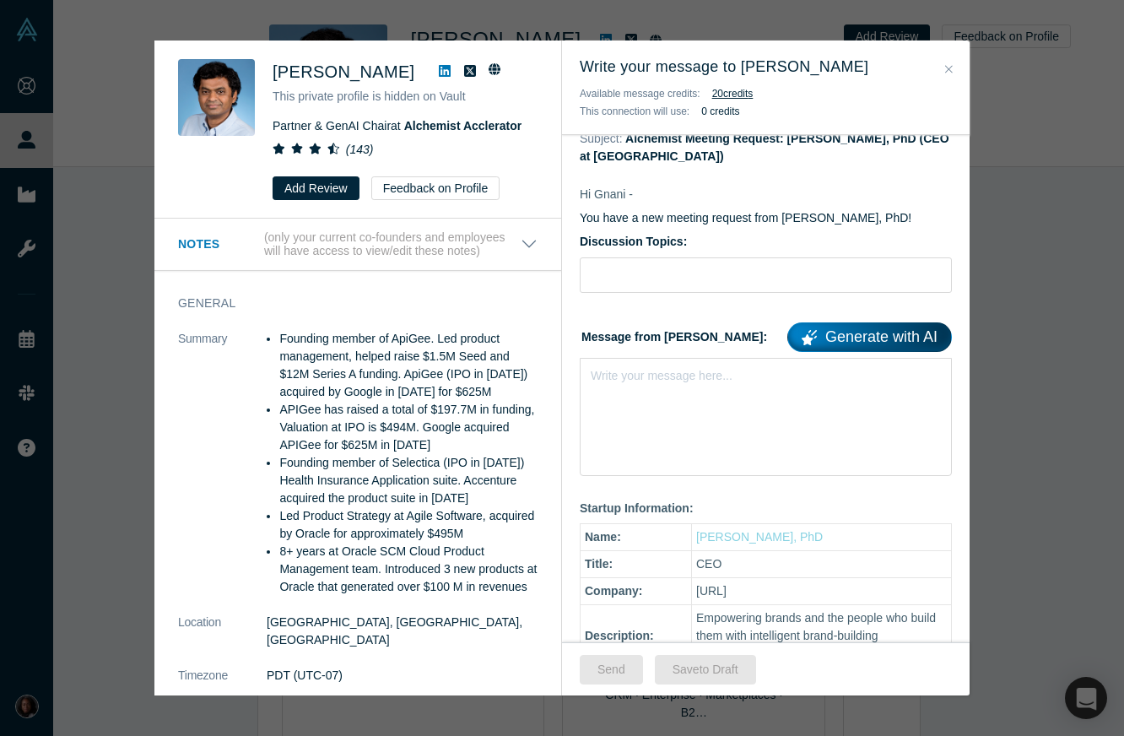
scroll to position [224, 0]
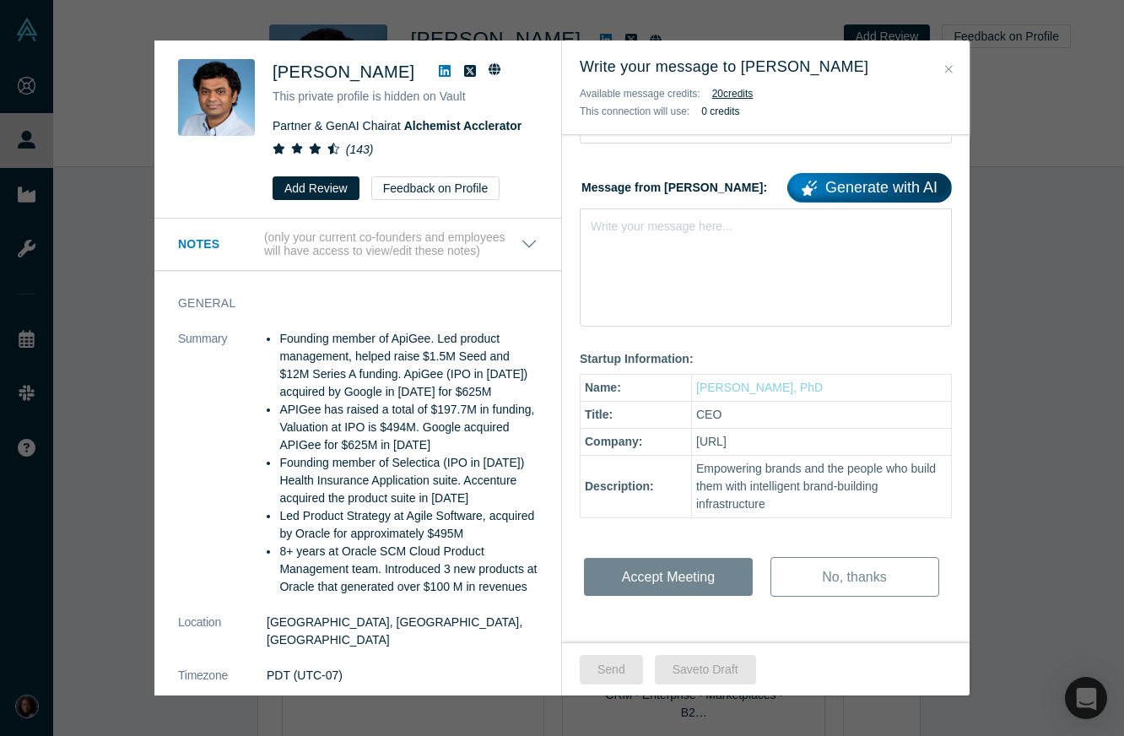
click at [951, 67] on icon "Close" at bounding box center [949, 69] width 8 height 12
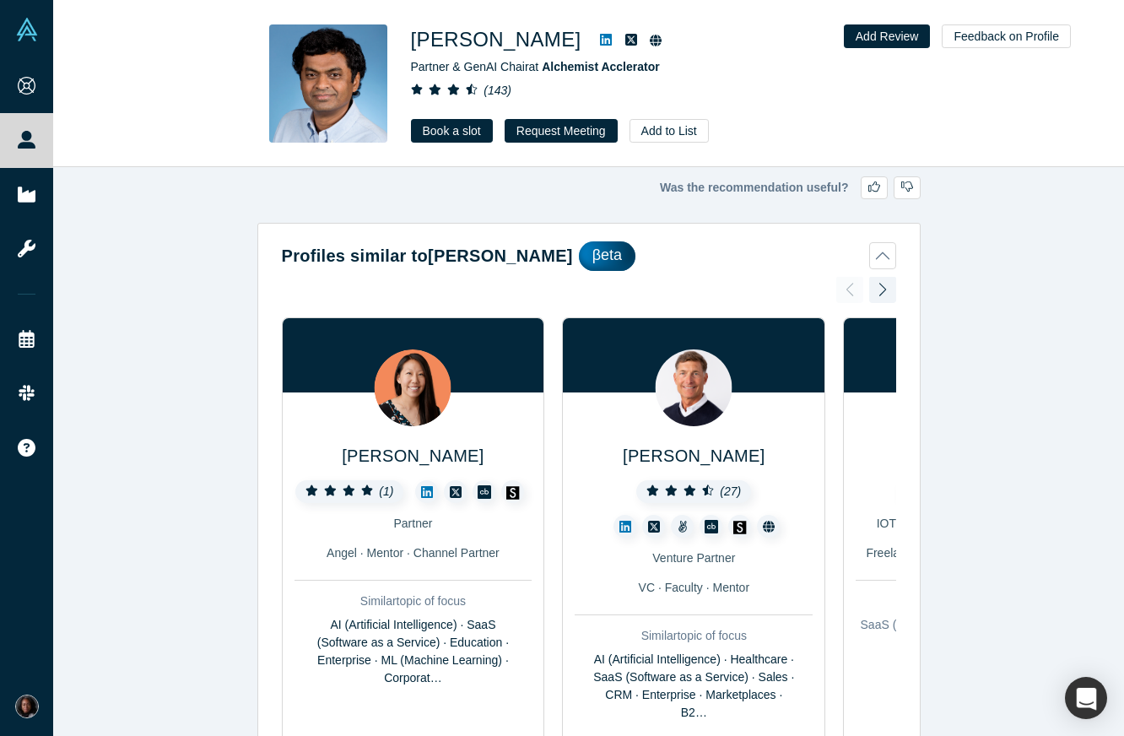
click at [812, 76] on div "Partner & GenAI Chair at Alchemist Acclerator" at bounding box center [647, 67] width 473 height 18
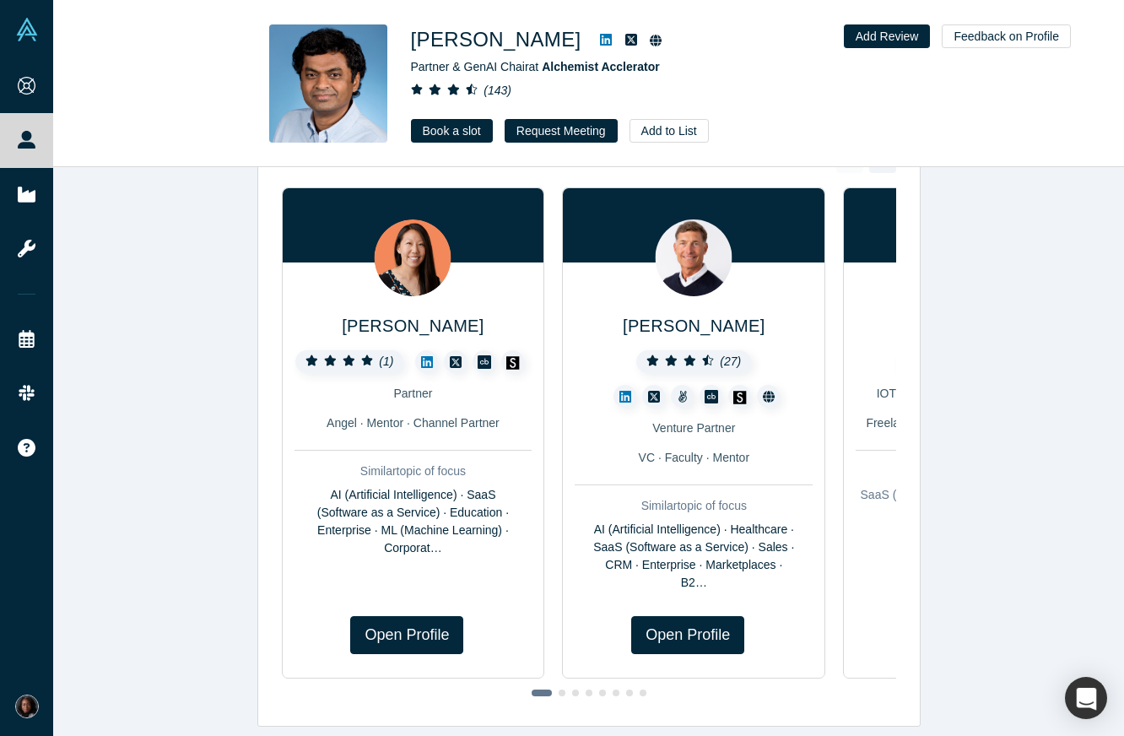
scroll to position [0, 0]
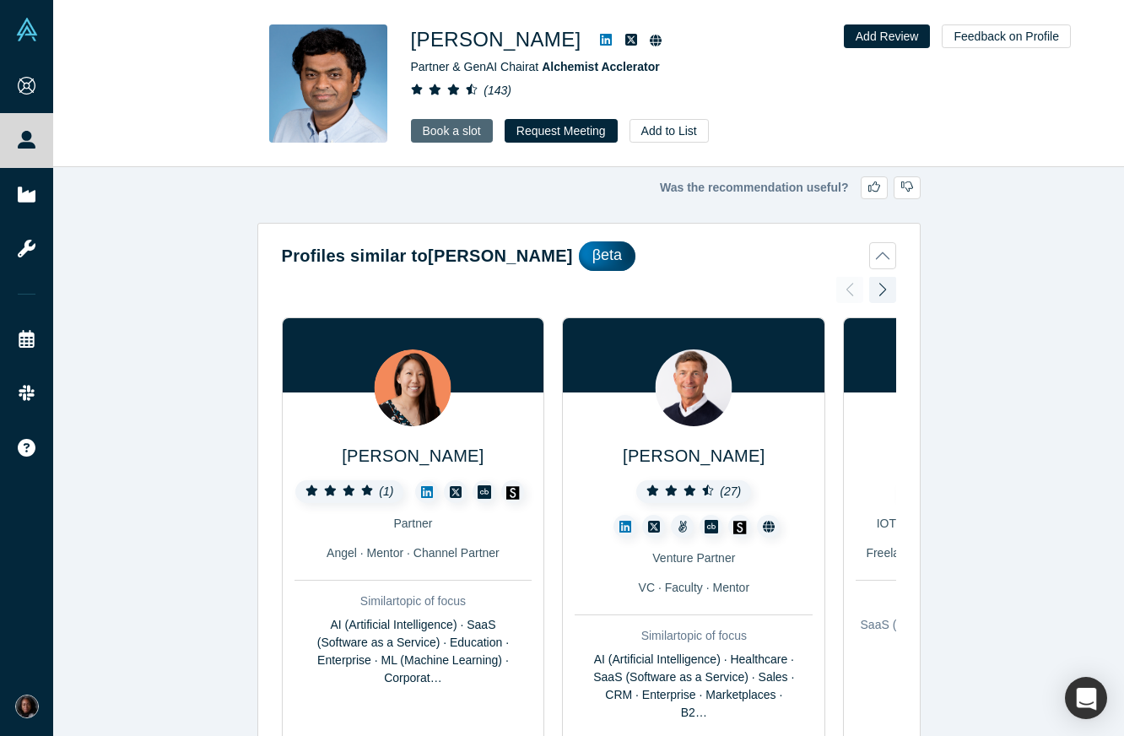
click at [442, 131] on link "Book a slot" at bounding box center [452, 131] width 82 height 24
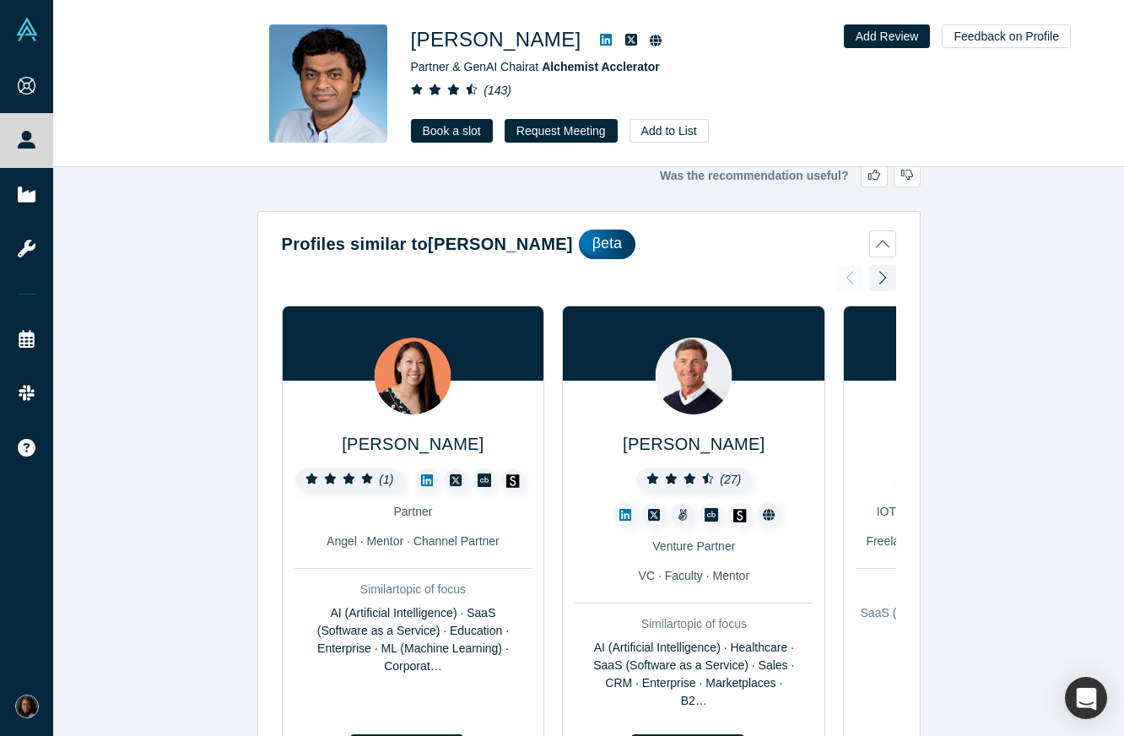
scroll to position [16, 0]
